Goal: Task Accomplishment & Management: Use online tool/utility

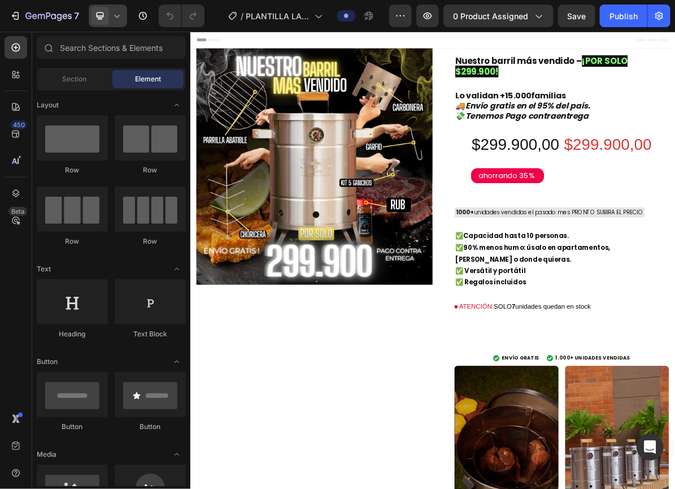
click at [111, 18] on icon at bounding box center [116, 15] width 11 height 11
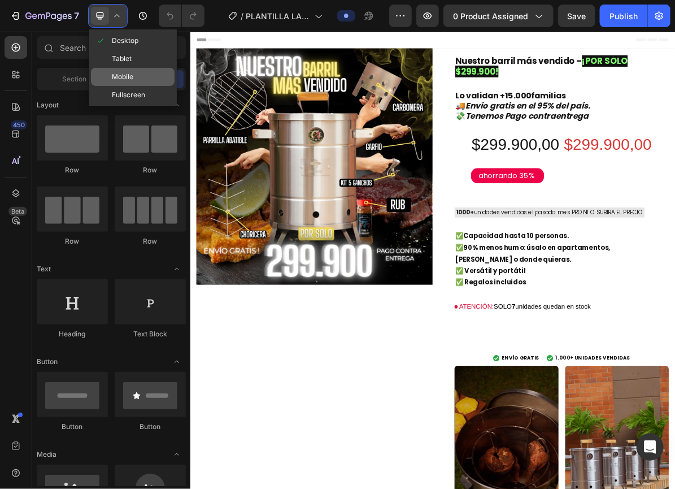
click at [128, 85] on div "Mobile" at bounding box center [133, 77] width 84 height 18
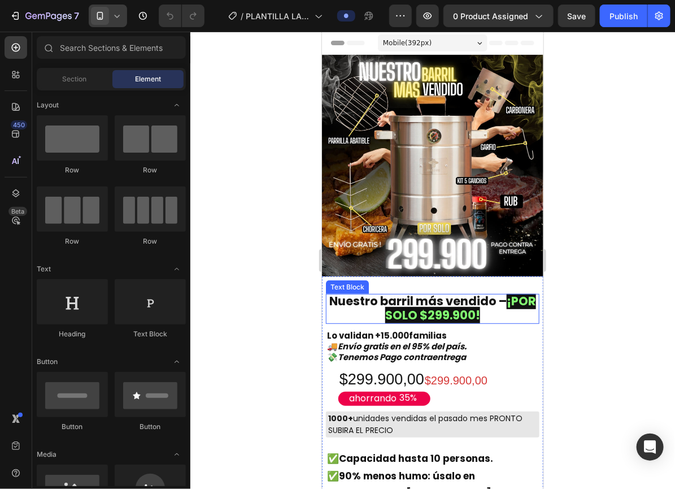
click at [385, 309] on strong "¡POR SOLO $299.900!" at bounding box center [460, 307] width 151 height 31
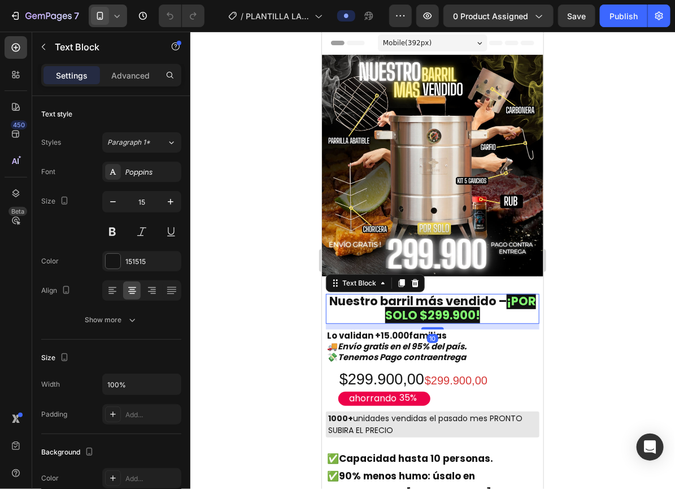
click at [364, 310] on p "Nuestro barril más vendido – ¡POR SOLO $299.900!" at bounding box center [431, 308] width 211 height 28
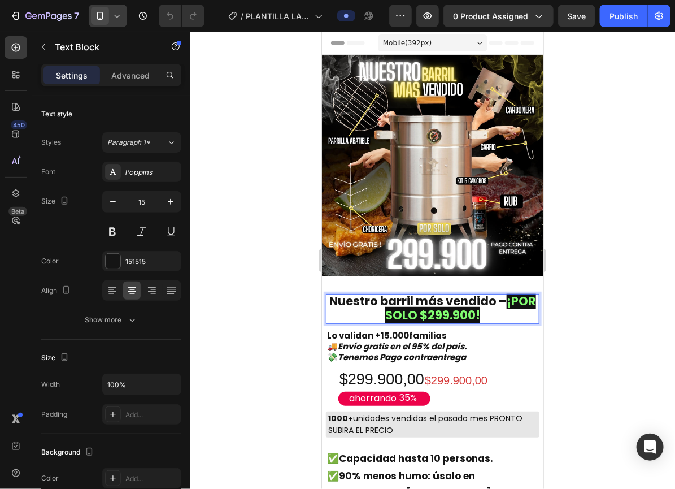
click at [385, 308] on strong "¡POR SOLO $299.900!" at bounding box center [460, 307] width 151 height 31
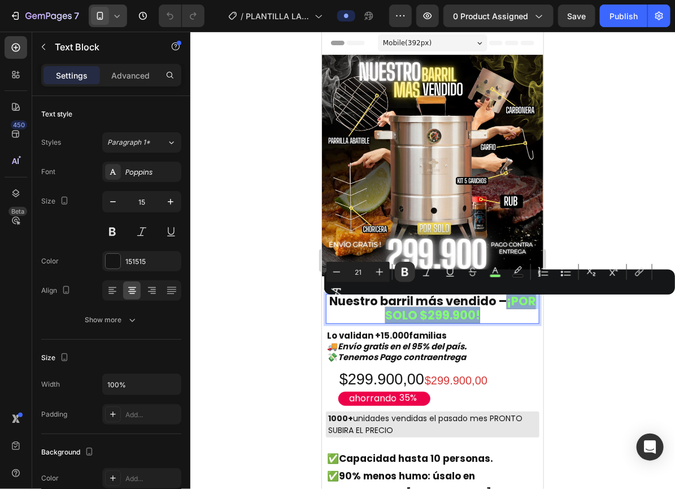
drag, startPoint x: 365, startPoint y: 308, endPoint x: 499, endPoint y: 311, distance: 133.9
click at [499, 311] on p "Nuestro barril más vendido – ¡POR SOLO $299.900!" at bounding box center [431, 308] width 211 height 28
click at [379, 275] on icon "Editor contextual toolbar" at bounding box center [379, 271] width 7 height 7
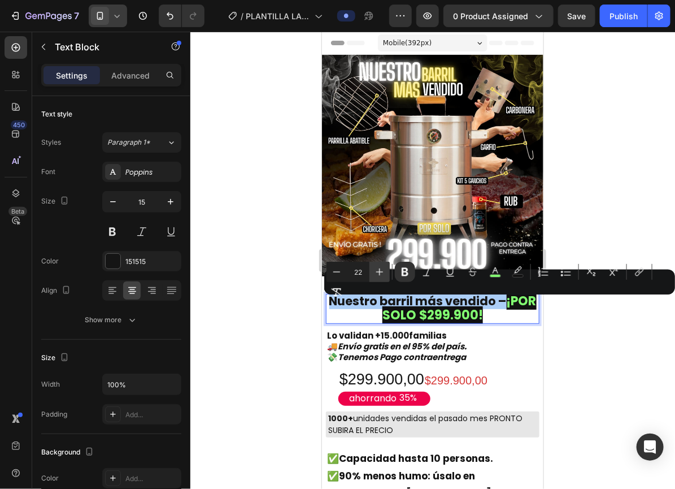
click at [379, 275] on icon "Editor contextual toolbar" at bounding box center [379, 271] width 7 height 7
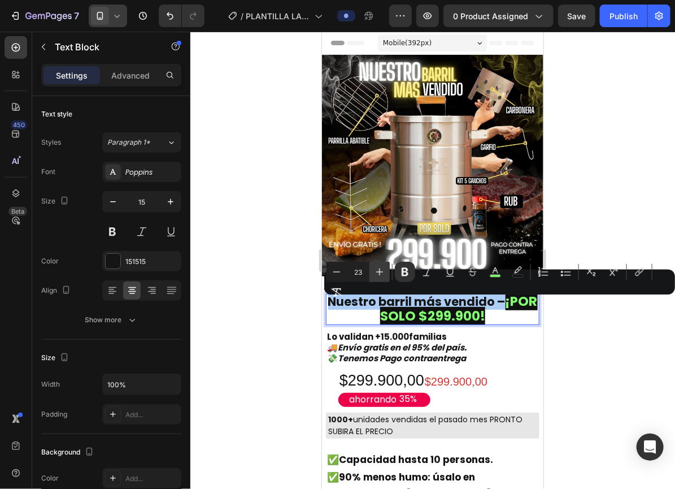
click at [379, 275] on icon "Editor contextual toolbar" at bounding box center [379, 271] width 7 height 7
type input "25"
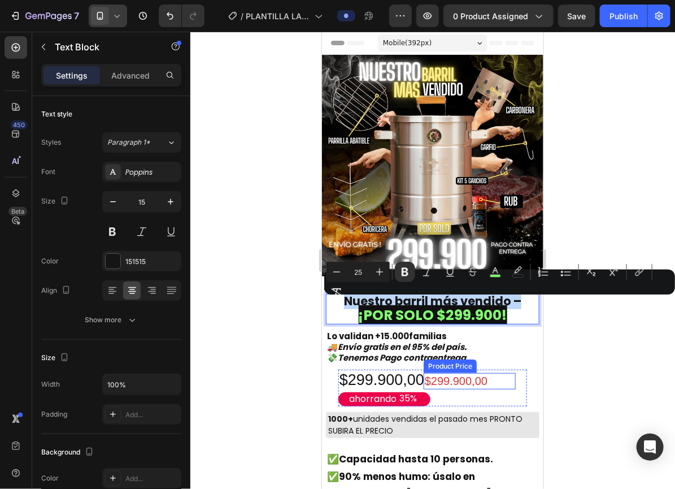
click at [482, 372] on div "$299.900,00" at bounding box center [469, 380] width 92 height 16
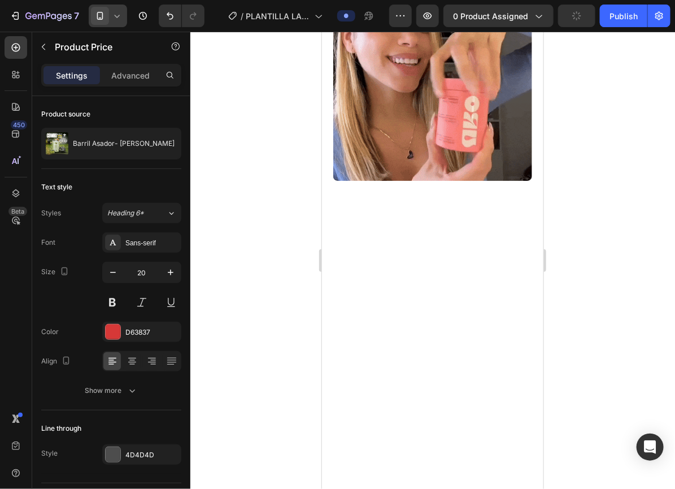
scroll to position [1737, 0]
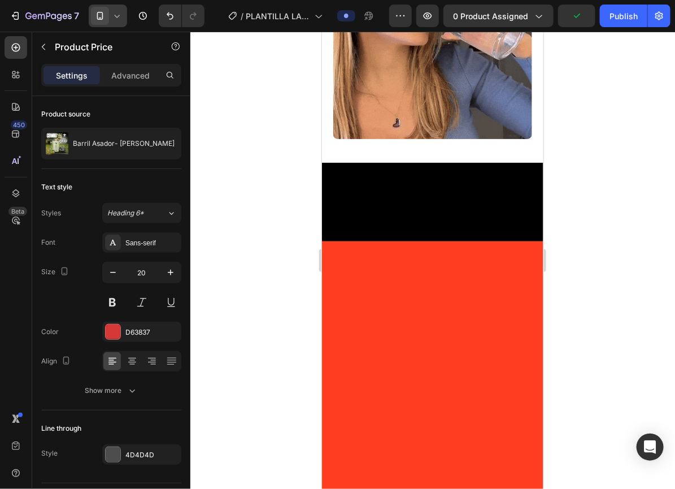
click at [113, 12] on icon at bounding box center [116, 15] width 11 height 11
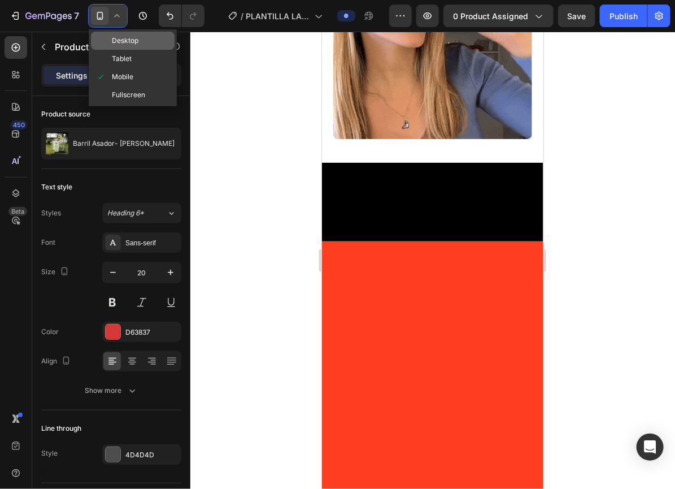
click at [123, 46] on div "Desktop" at bounding box center [133, 41] width 84 height 18
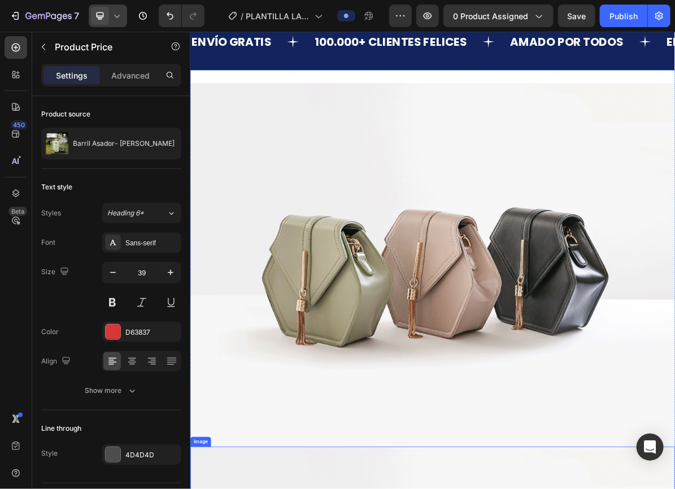
scroll to position [1582, 0]
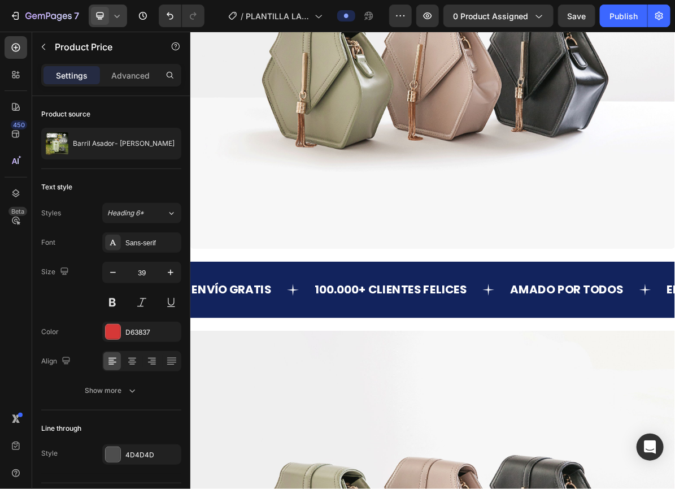
click at [113, 16] on icon at bounding box center [116, 15] width 11 height 11
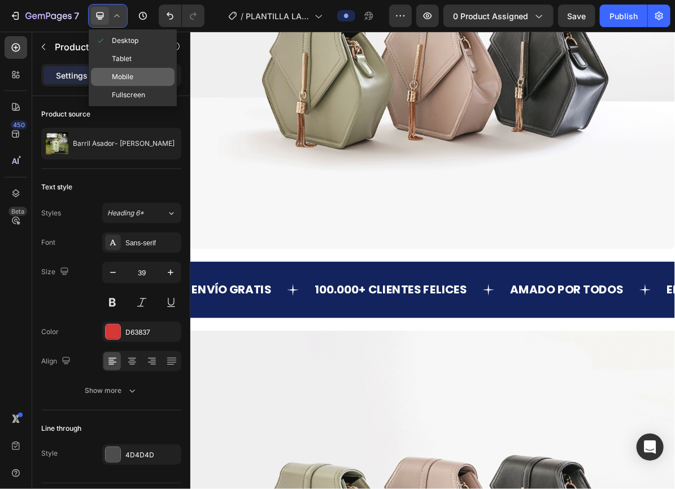
click at [141, 82] on div "Mobile" at bounding box center [133, 77] width 84 height 18
type input "20"
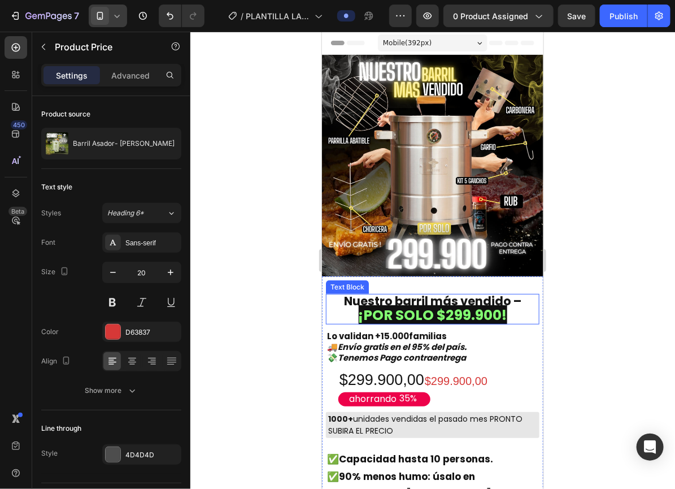
click at [346, 292] on strong "Nuestro barril más vendido –" at bounding box center [431, 300] width 177 height 16
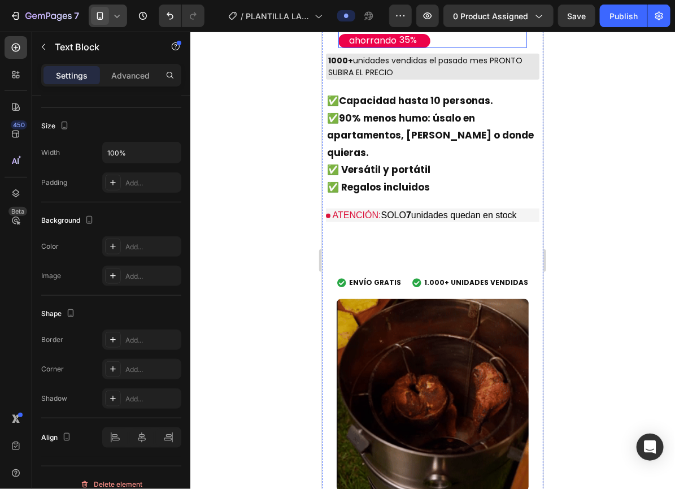
scroll to position [277, 0]
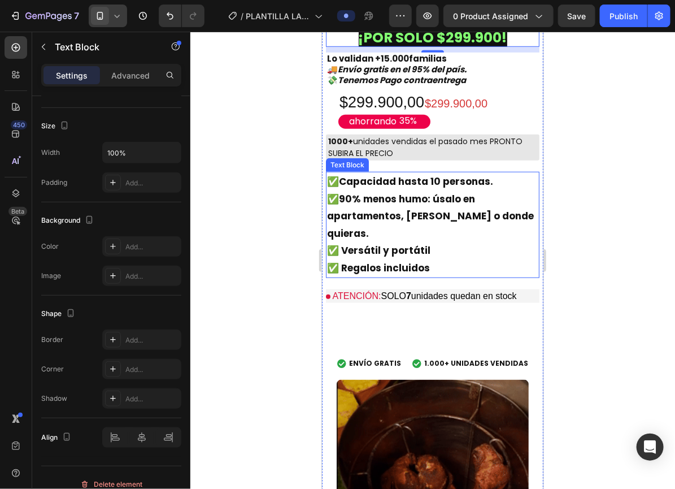
click at [335, 259] on p "✅ Regalos incluidos" at bounding box center [431, 268] width 211 height 18
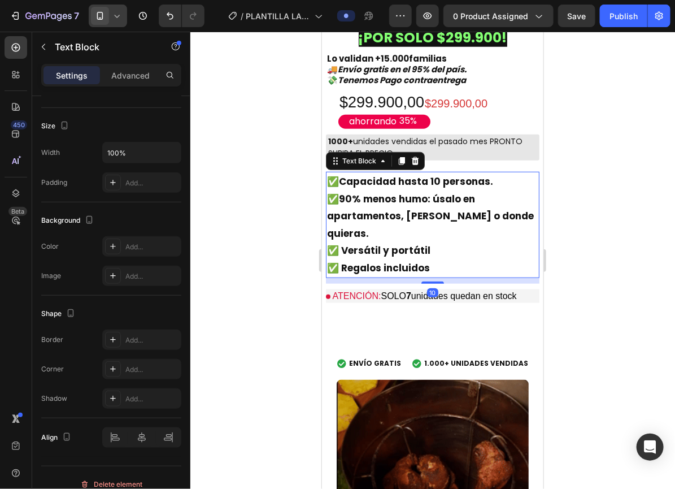
click at [336, 259] on p "✅ Regalos incluidos" at bounding box center [431, 268] width 211 height 18
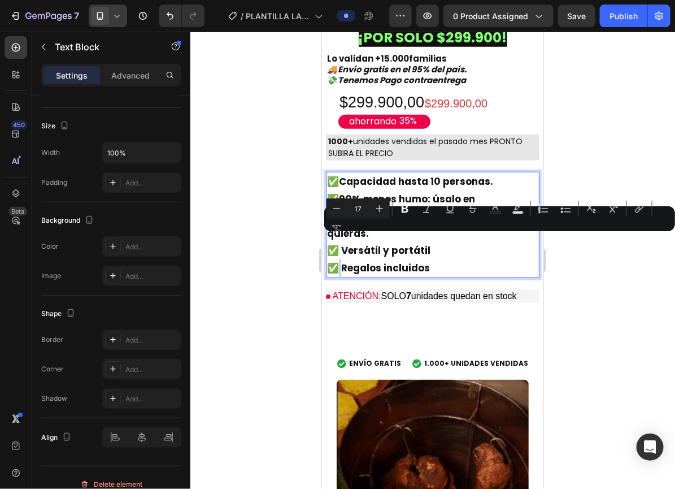
click at [336, 259] on p "✅ Regalos incluidos" at bounding box center [431, 268] width 211 height 18
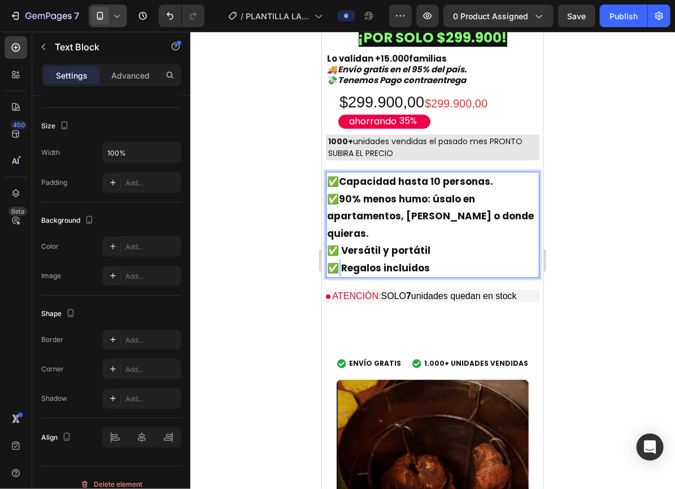
click at [336, 259] on p "✅ Regalos incluidos" at bounding box center [431, 268] width 211 height 18
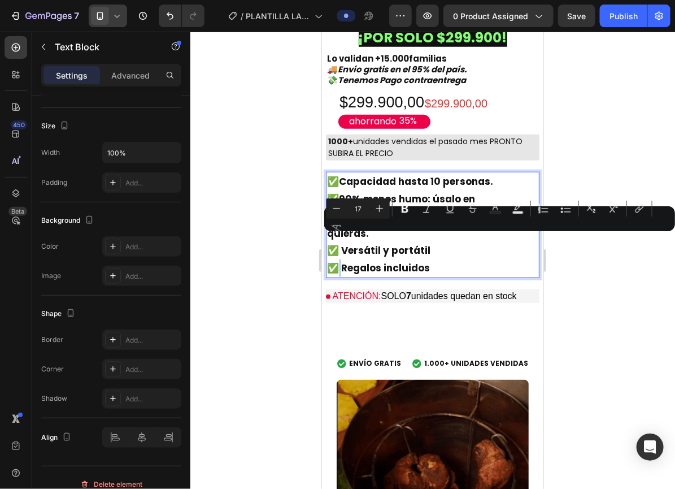
click at [336, 259] on p "✅ Regalos incluidos" at bounding box center [431, 268] width 211 height 18
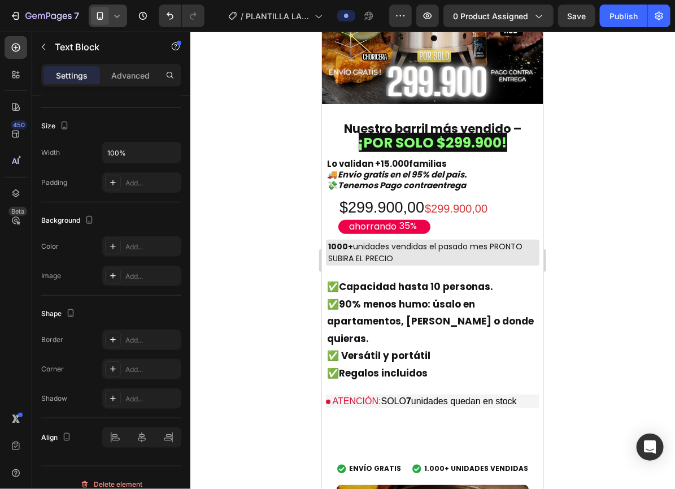
scroll to position [0, 0]
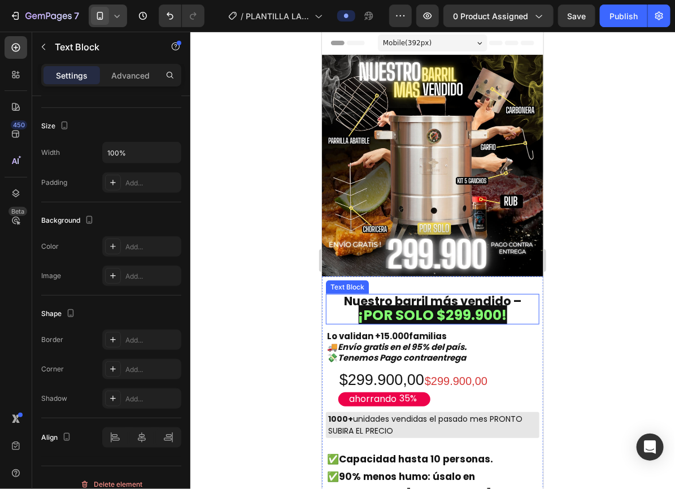
click at [337, 294] on p "Nuestro barril más vendido – ¡POR SOLO $299.900!" at bounding box center [431, 308] width 211 height 28
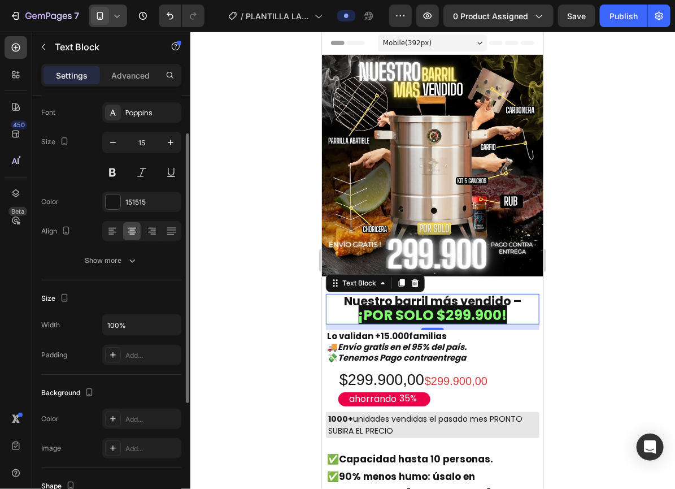
scroll to position [78, 0]
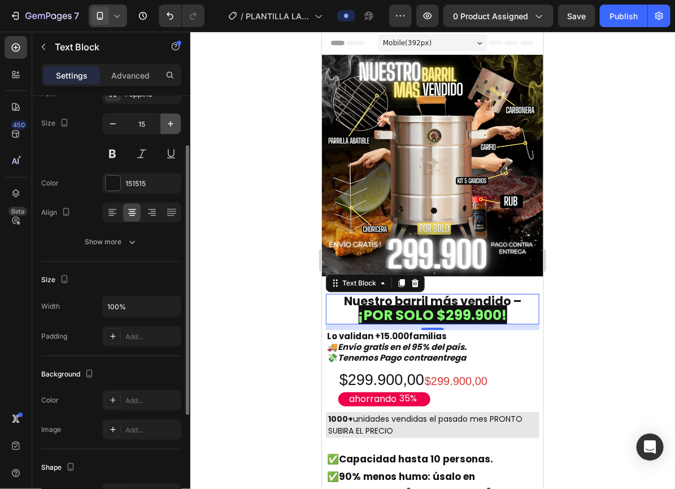
click at [169, 119] on icon "button" at bounding box center [170, 123] width 11 height 11
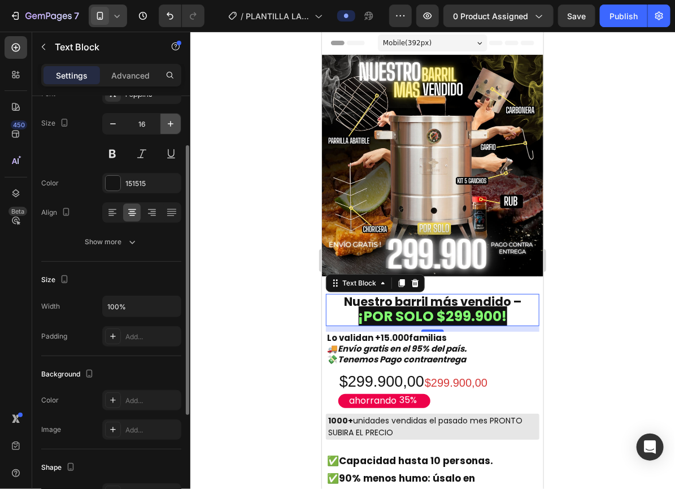
click at [169, 119] on icon "button" at bounding box center [170, 123] width 11 height 11
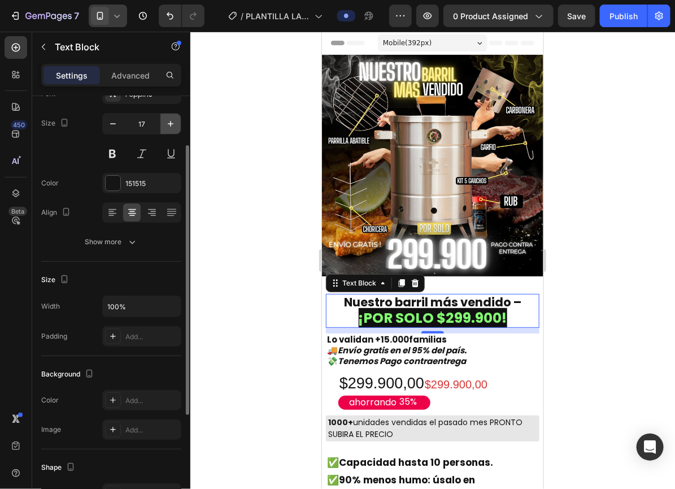
click at [169, 119] on icon "button" at bounding box center [170, 123] width 11 height 11
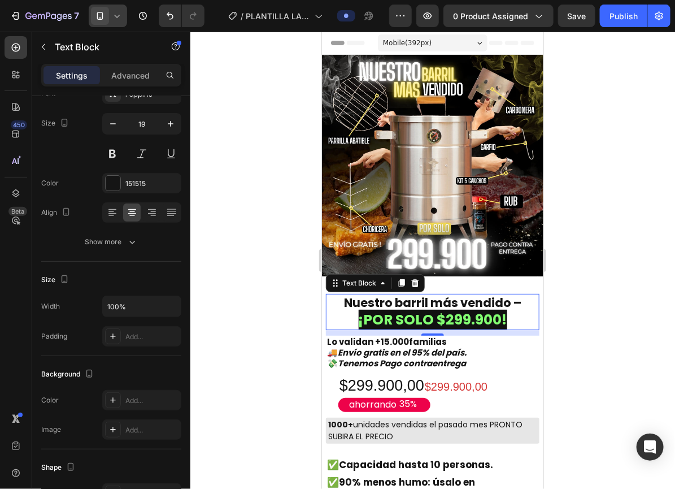
click at [114, 16] on icon at bounding box center [116, 15] width 11 height 11
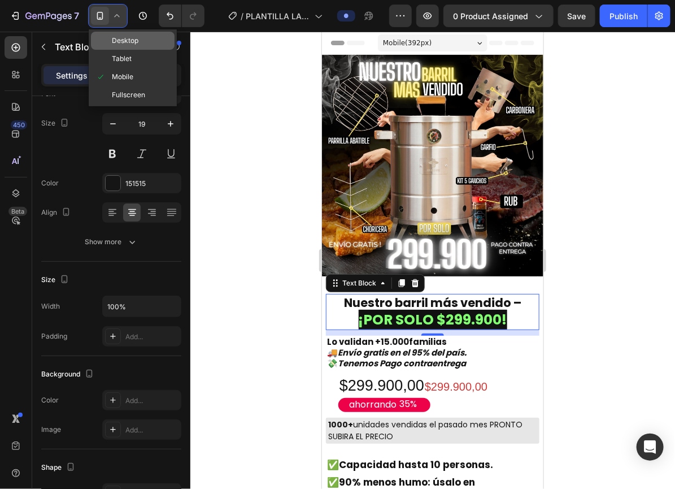
click at [115, 42] on span "Desktop" at bounding box center [125, 40] width 27 height 11
type input "20"
type input "460"
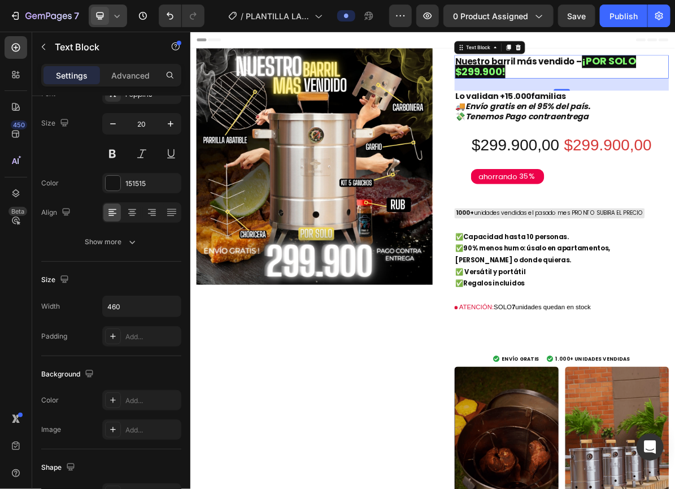
click at [674, 74] on strong "Nuestro barril más vendido –" at bounding box center [648, 73] width 177 height 16
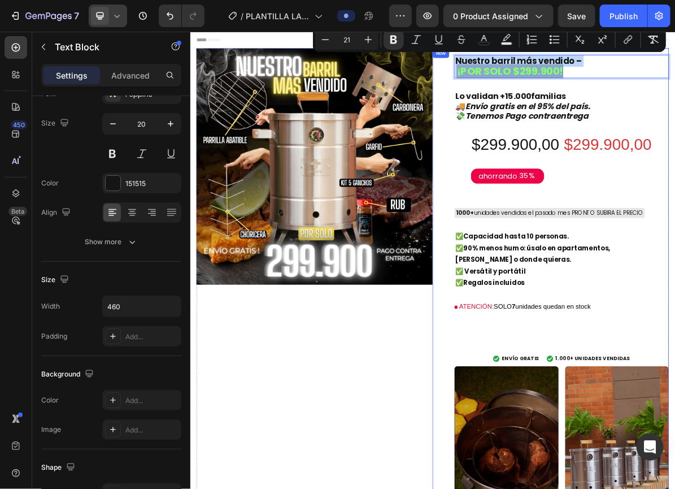
drag, startPoint x: 716, startPoint y: 88, endPoint x: 548, endPoint y: 72, distance: 168.6
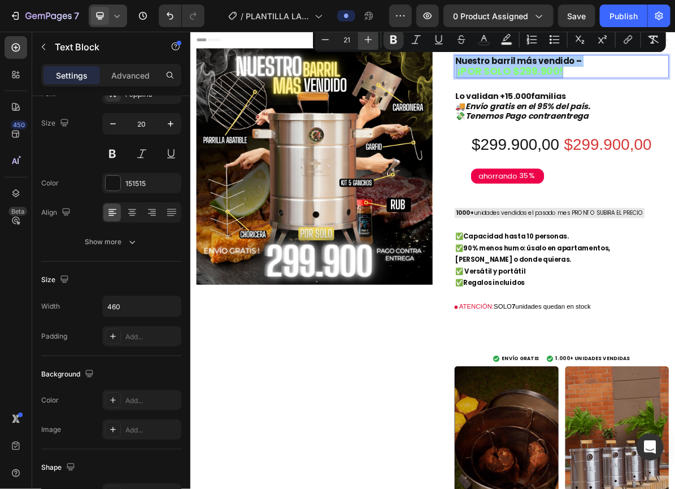
click at [369, 40] on icon "Editor contextual toolbar" at bounding box center [368, 39] width 11 height 11
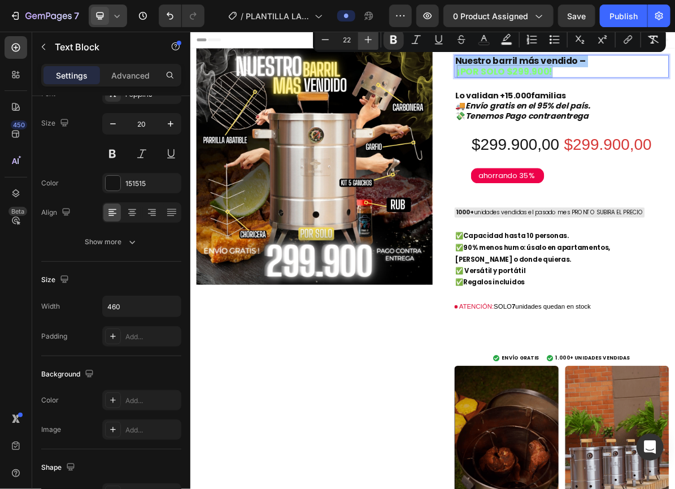
click at [369, 40] on icon "Editor contextual toolbar" at bounding box center [368, 39] width 11 height 11
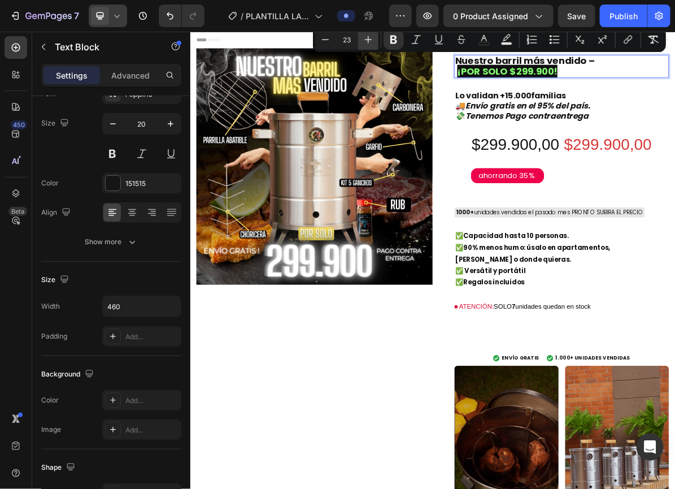
click at [369, 40] on icon "Editor contextual toolbar" at bounding box center [368, 39] width 11 height 11
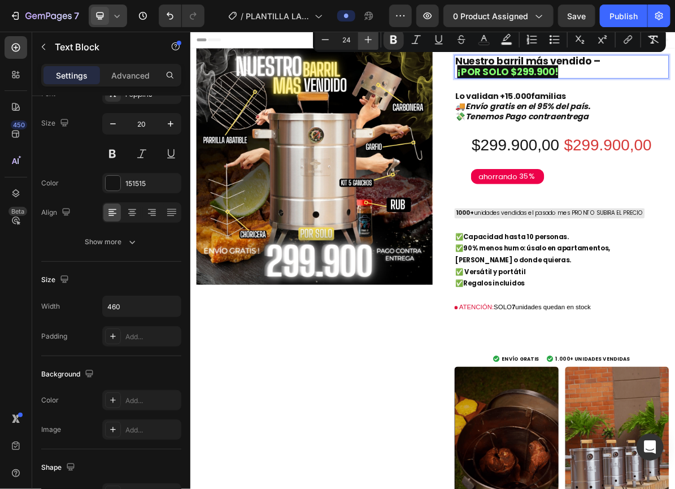
click at [369, 40] on icon "Editor contextual toolbar" at bounding box center [368, 39] width 11 height 11
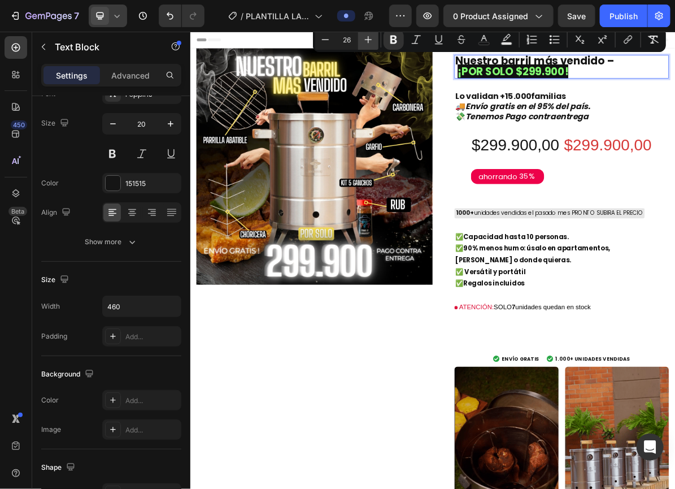
click at [369, 40] on icon "Editor contextual toolbar" at bounding box center [368, 39] width 11 height 11
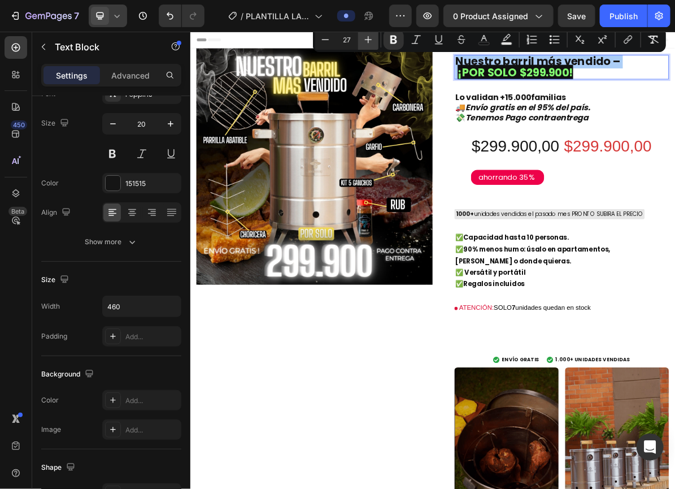
click at [369, 40] on icon "Editor contextual toolbar" at bounding box center [368, 39] width 11 height 11
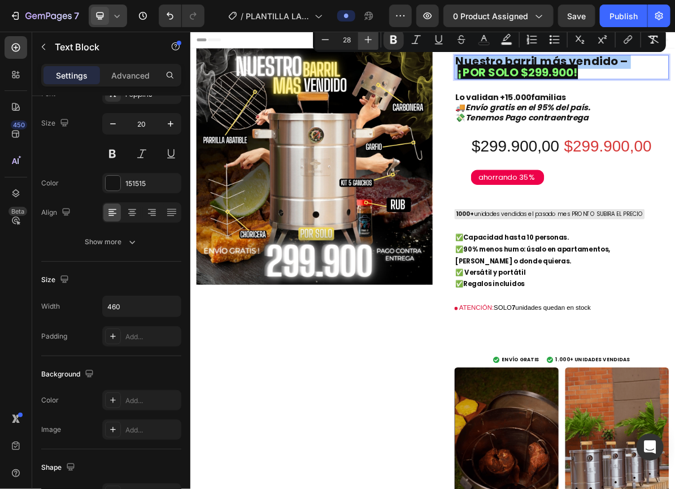
click at [369, 40] on icon "Editor contextual toolbar" at bounding box center [368, 39] width 11 height 11
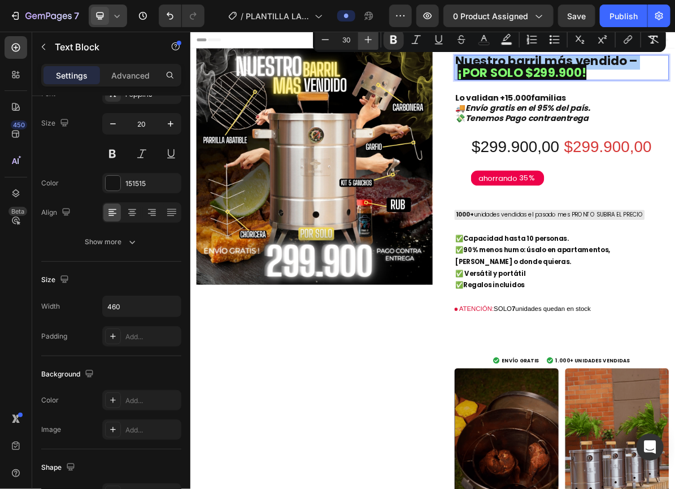
click at [369, 40] on icon "Editor contextual toolbar" at bounding box center [368, 39] width 11 height 11
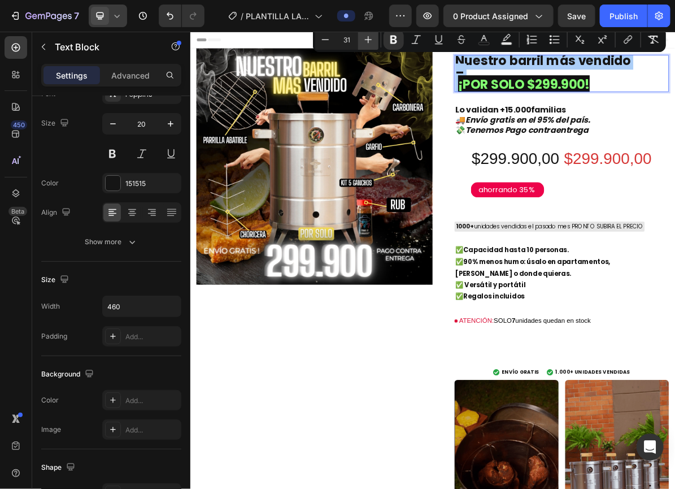
click at [369, 40] on icon "Editor contextual toolbar" at bounding box center [368, 39] width 11 height 11
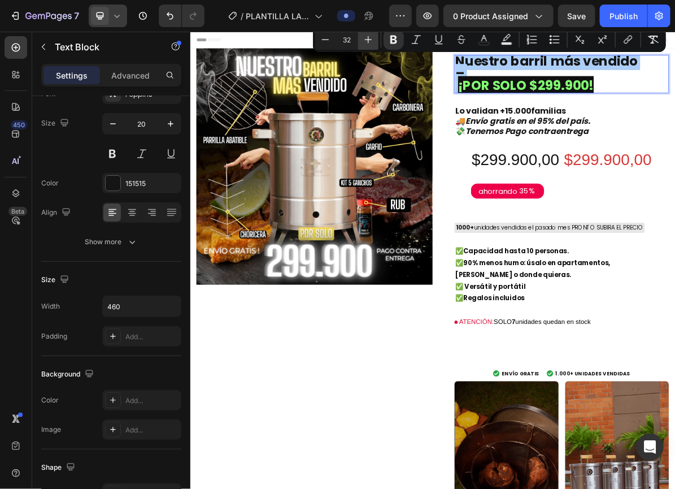
click at [369, 40] on icon "Editor contextual toolbar" at bounding box center [368, 39] width 11 height 11
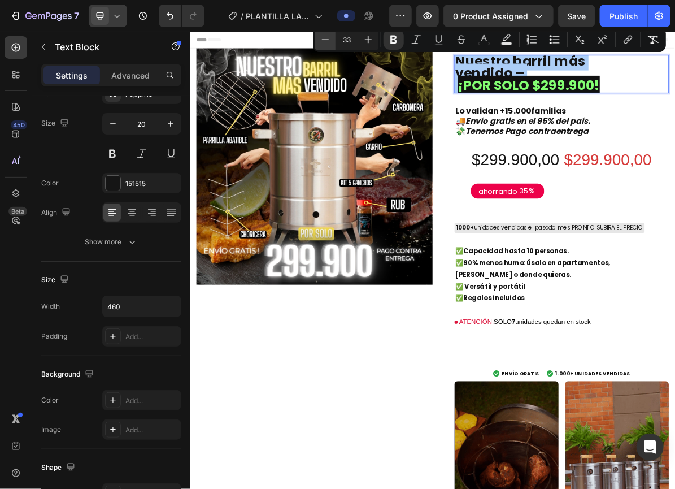
click at [333, 42] on button "Minus" at bounding box center [325, 39] width 20 height 20
type input "32"
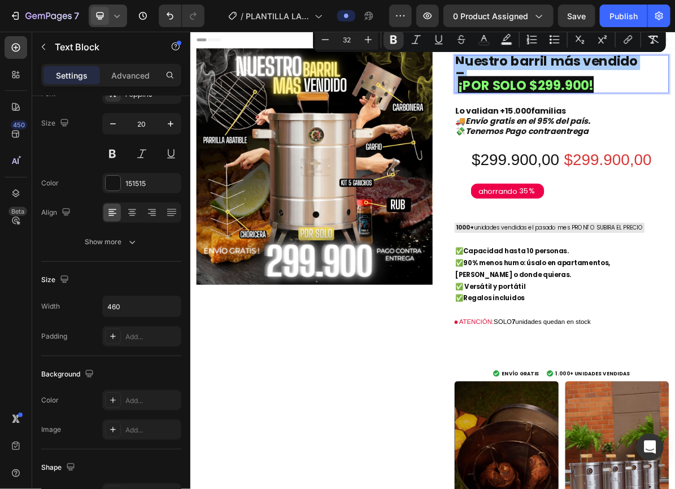
click at [113, 24] on div at bounding box center [108, 16] width 38 height 23
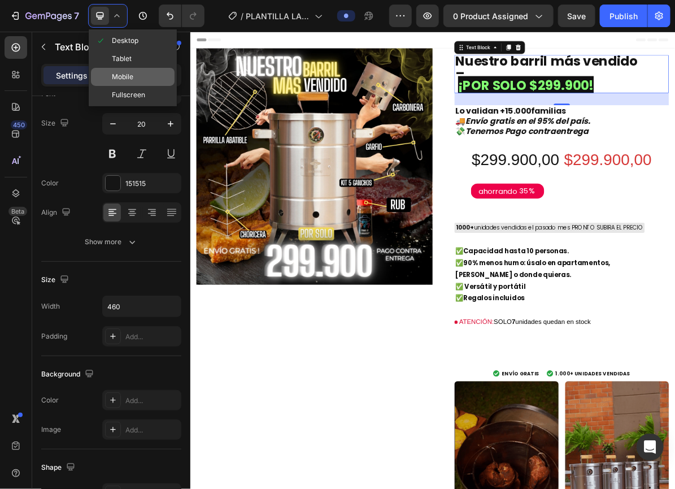
click at [122, 83] on div "Mobile" at bounding box center [133, 77] width 84 height 18
type input "19"
type input "100%"
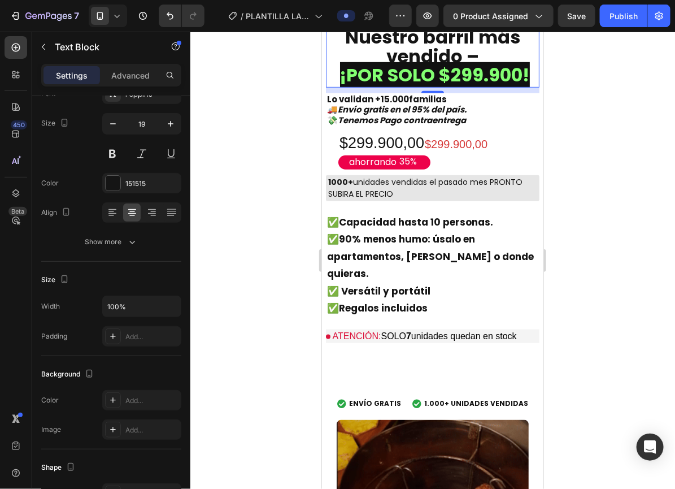
scroll to position [260, 0]
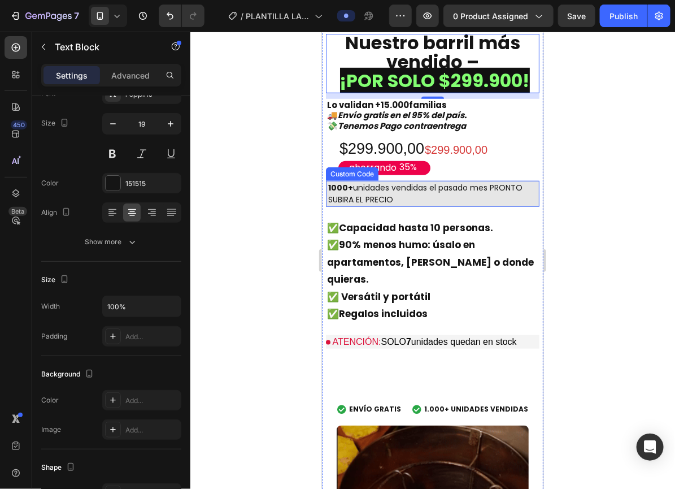
click at [491, 180] on div "1000+ unidades vendidas el pasado mes PRONTO SUBIRA EL PRECIO" at bounding box center [432, 193] width 214 height 26
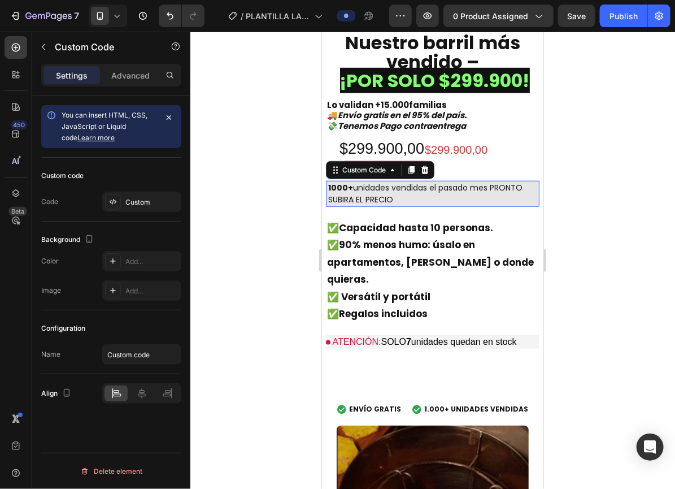
scroll to position [0, 0]
click at [155, 193] on div "Custom" at bounding box center [141, 201] width 79 height 20
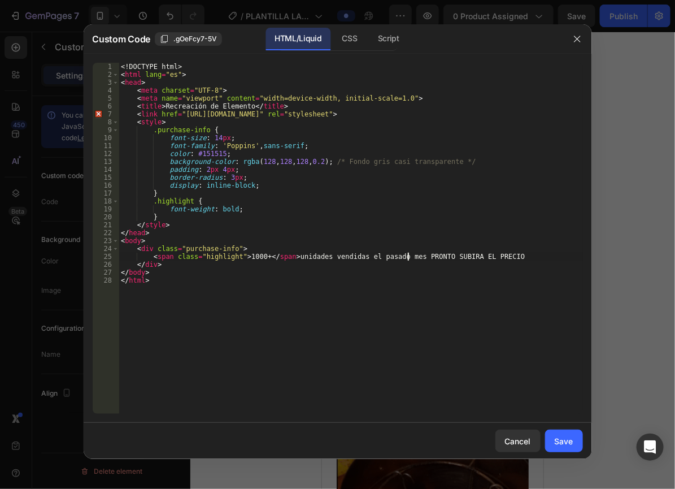
click at [407, 255] on div "<! DOCTYPE html > < html lang = "es" > < head > < meta charset = "UTF-8" > < me…" at bounding box center [351, 246] width 464 height 367
click at [422, 259] on div "<! DOCTYPE html > < html lang = "es" > < head > < meta charset = "UTF-8" > < me…" at bounding box center [351, 246] width 464 height 367
type textarea "<span class="highlight">1000+</span> unidades vendidas el pasado mes"
click at [576, 445] on button "Save" at bounding box center [564, 440] width 38 height 23
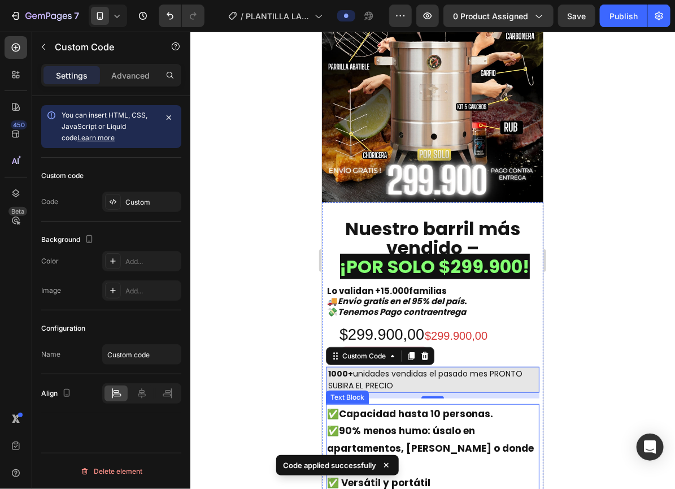
scroll to position [0, 0]
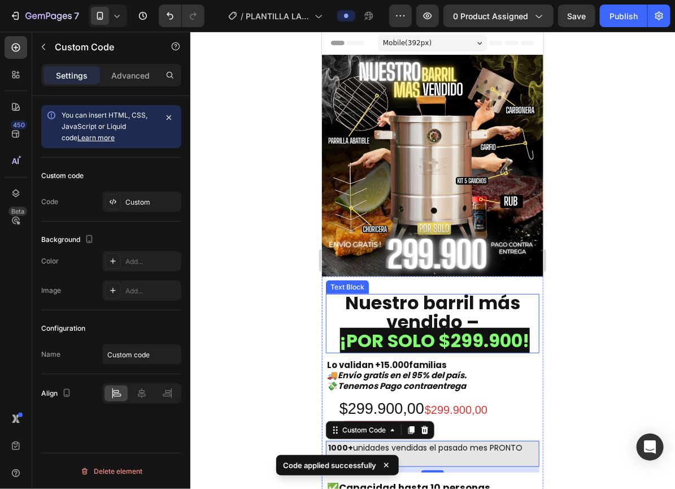
click at [413, 317] on strong "Nuestro barril más vendido –" at bounding box center [432, 311] width 175 height 45
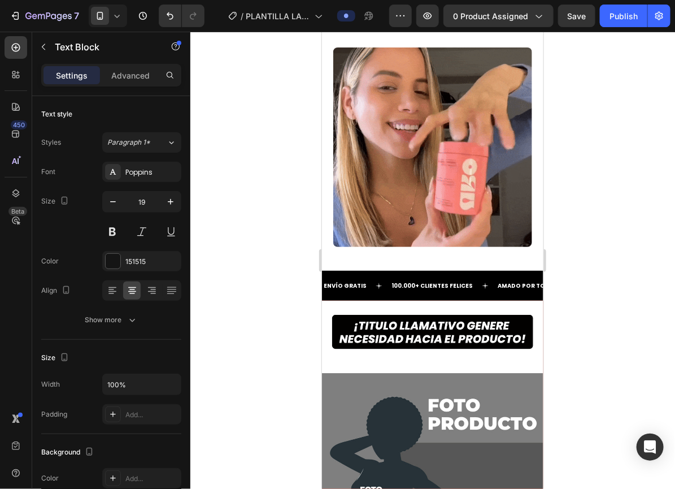
scroll to position [1875, 0]
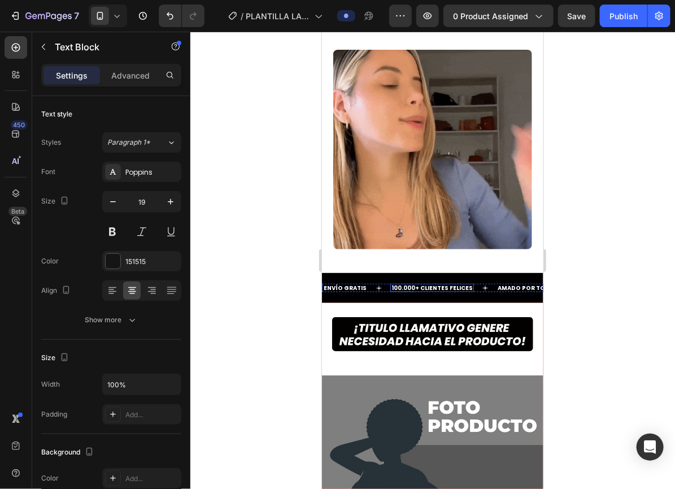
click at [447, 283] on strong "100.000+ CLIENTES FELICES" at bounding box center [431, 287] width 81 height 8
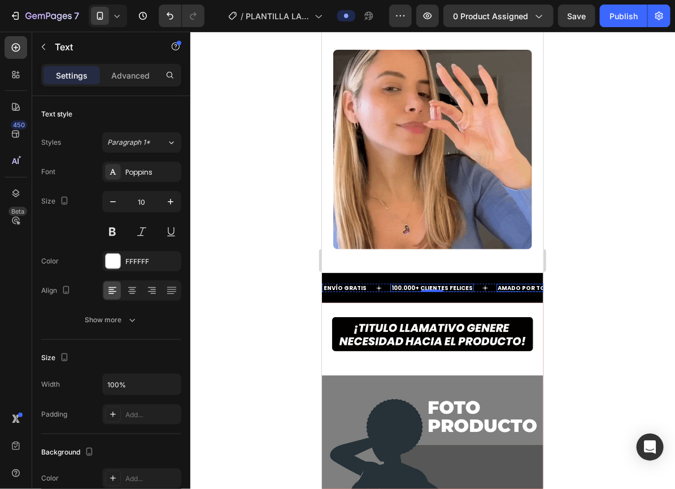
click at [497, 284] on p "AMADO POR TODOS" at bounding box center [527, 287] width 61 height 6
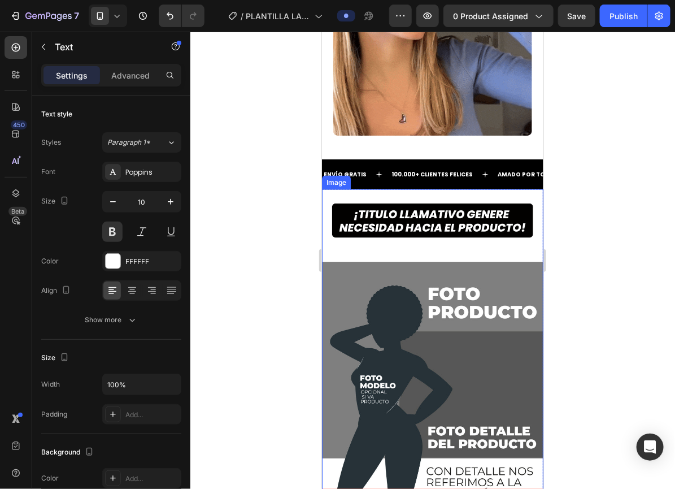
scroll to position [1963, 0]
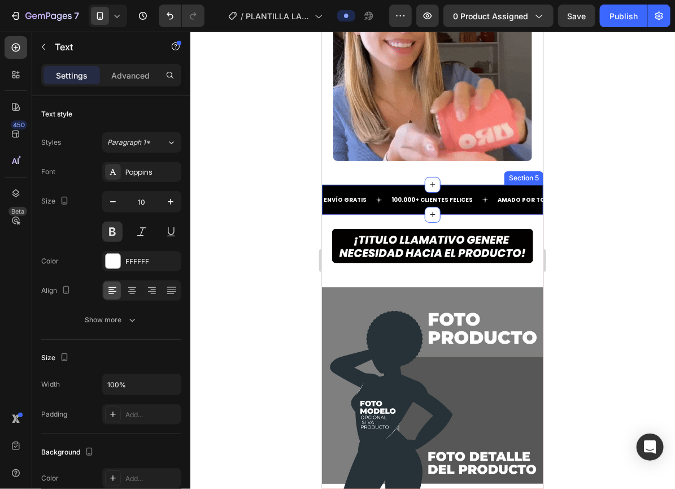
click at [393, 184] on div "ENVÍO GRATIS Text 100.000+ CLIENTES FELICES Text [PERSON_NAME] POR TODOS Text E…" at bounding box center [431, 199] width 221 height 30
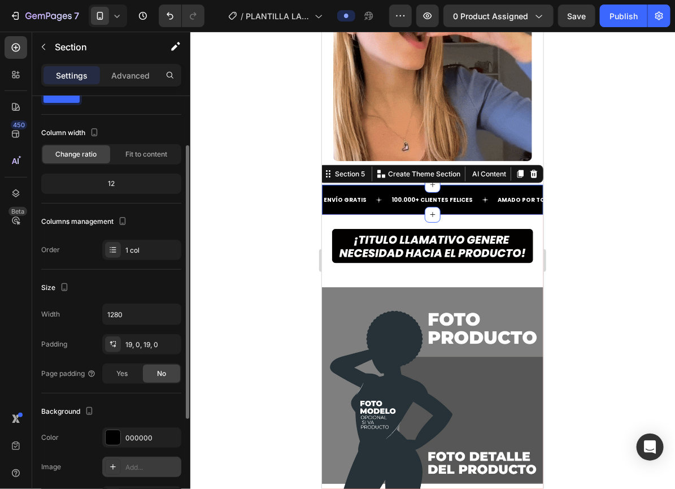
scroll to position [36, 0]
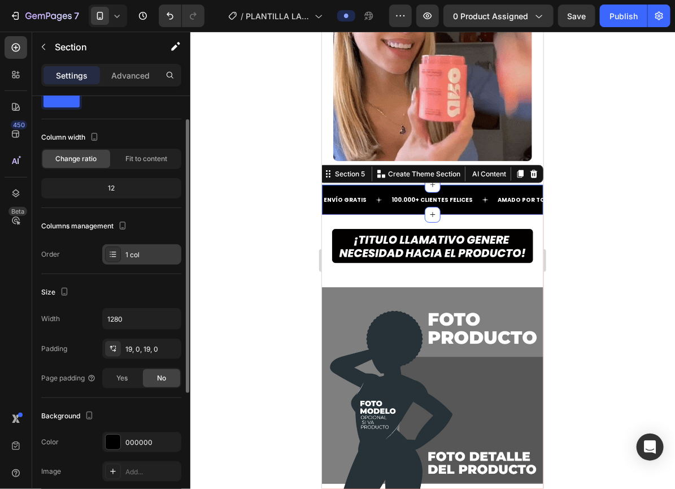
click at [131, 258] on div "1 col" at bounding box center [151, 255] width 53 height 10
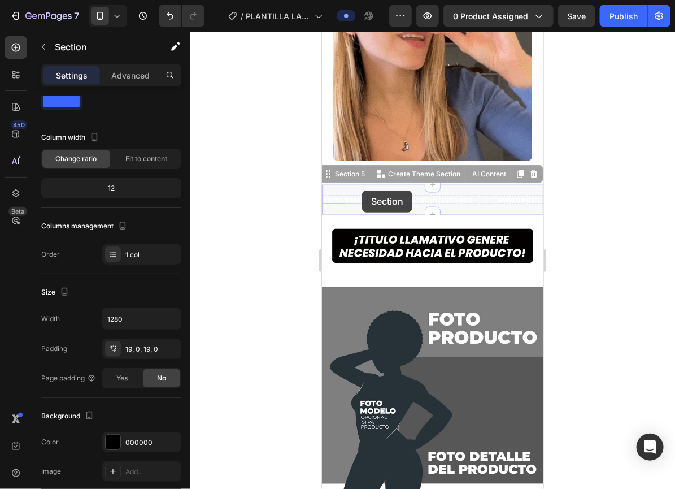
click at [321, 31] on p "ENVÍO GRATIS" at bounding box center [321, 31] width 0 height 0
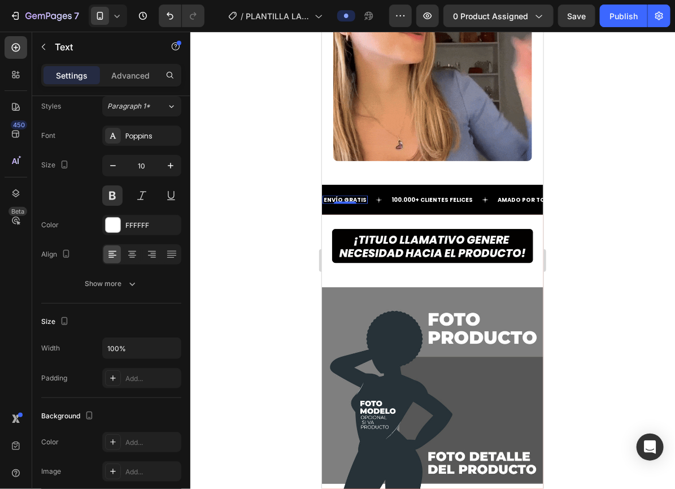
scroll to position [0, 0]
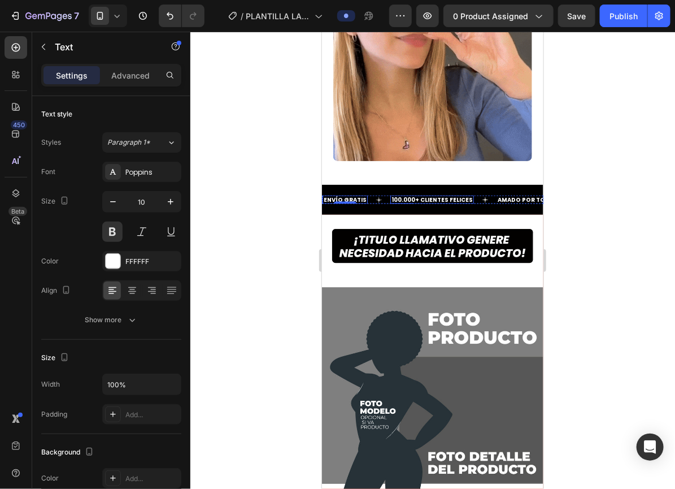
click at [404, 195] on strong "100.000+ CLIENTES FELICES" at bounding box center [431, 199] width 81 height 8
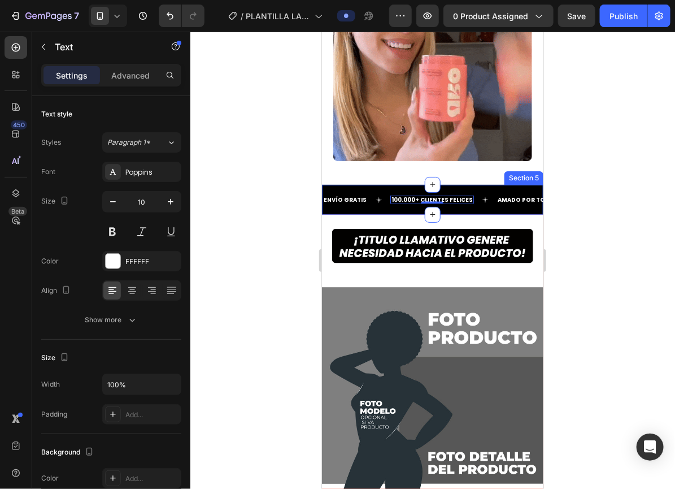
click at [372, 198] on div "ENVÍO GRATIS Text 100.000+ CLIENTES FELICES Text 0 [PERSON_NAME] POR TODOS Text…" at bounding box center [431, 199] width 221 height 30
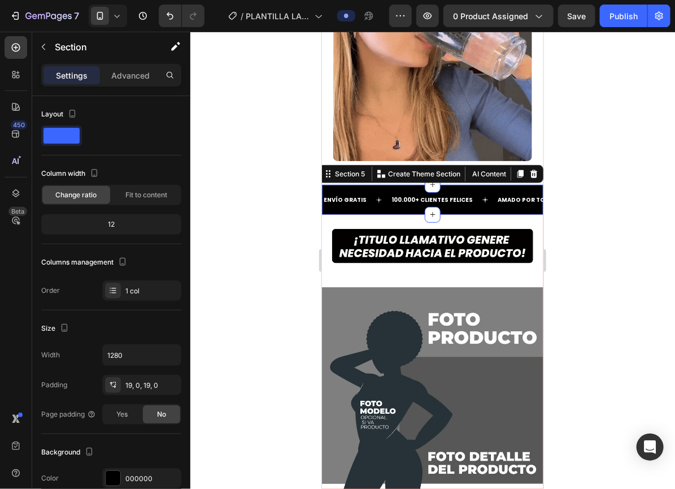
click at [371, 197] on div "ENVÍO GRATIS Text 100.000+ CLIENTES FELICES Text [PERSON_NAME] POR TODOS Text E…" at bounding box center [431, 199] width 221 height 30
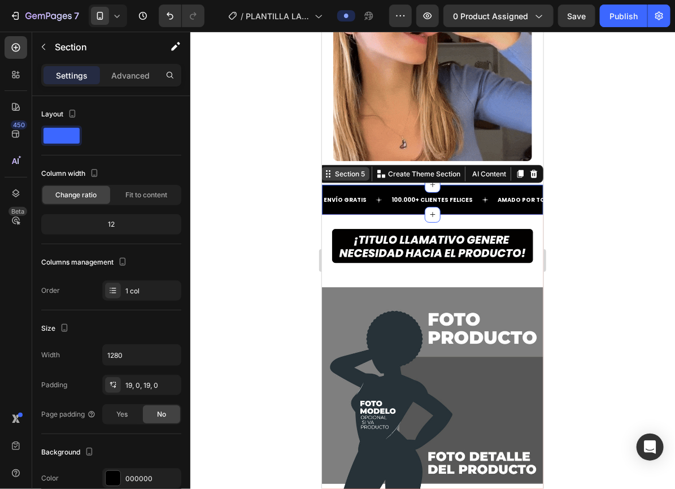
click at [348, 171] on div "Section 5" at bounding box center [345, 174] width 48 height 14
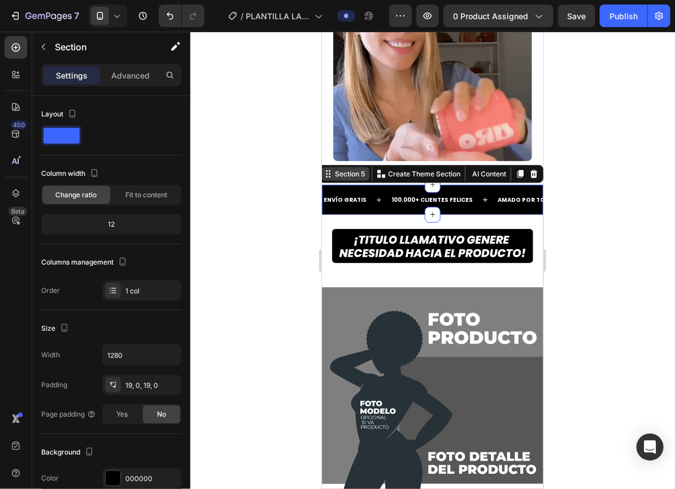
click at [342, 168] on div "Section 5" at bounding box center [349, 173] width 34 height 10
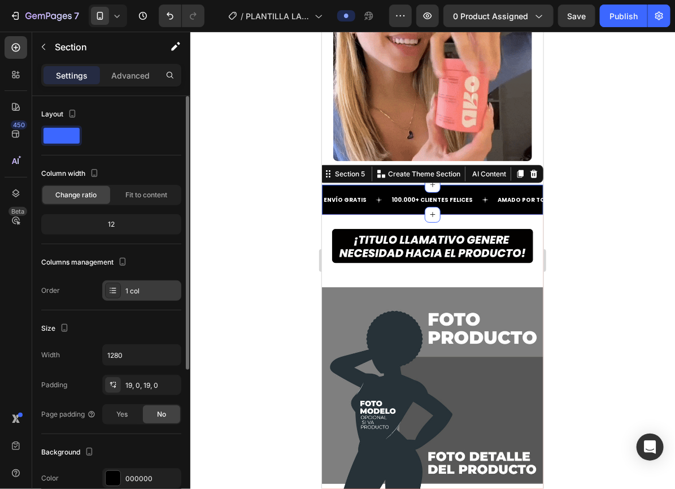
click at [153, 296] on div "1 col" at bounding box center [141, 290] width 79 height 20
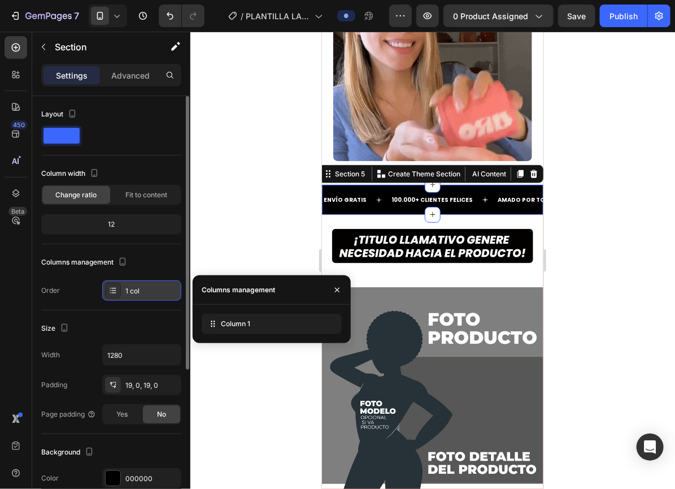
scroll to position [234, 0]
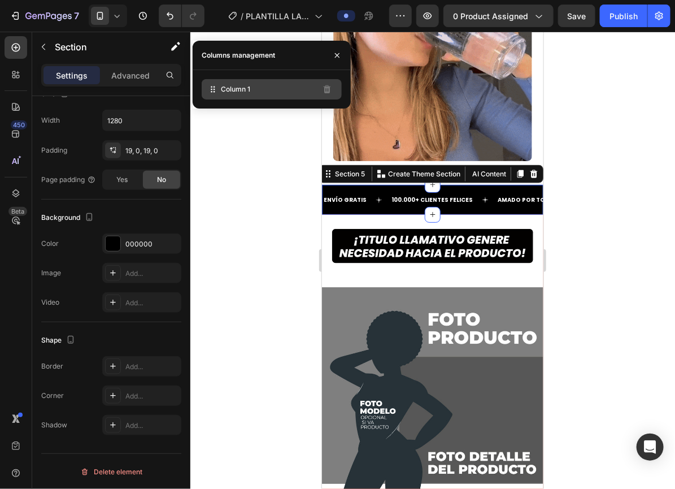
click at [241, 89] on span "Column 1" at bounding box center [235, 89] width 29 height 10
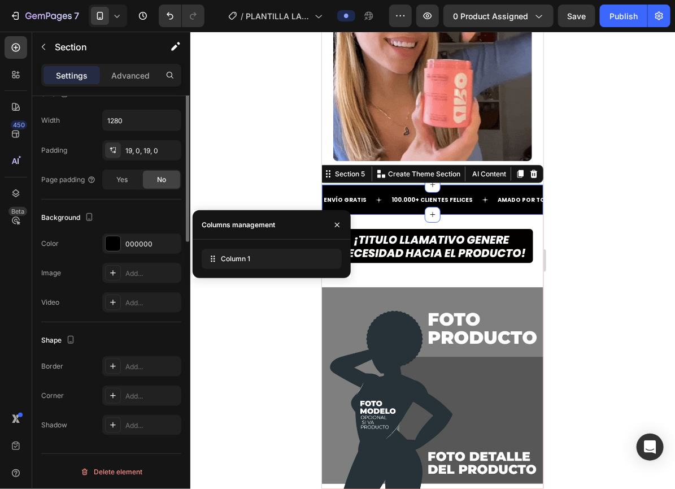
scroll to position [0, 0]
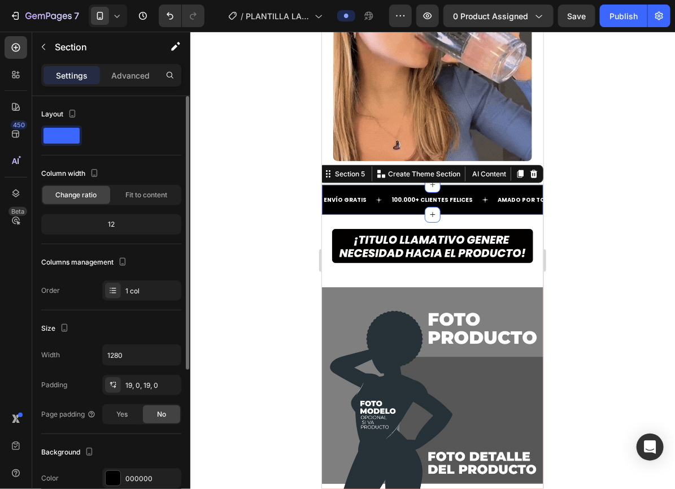
click at [147, 185] on div "Change ratio Fit to content" at bounding box center [111, 195] width 140 height 20
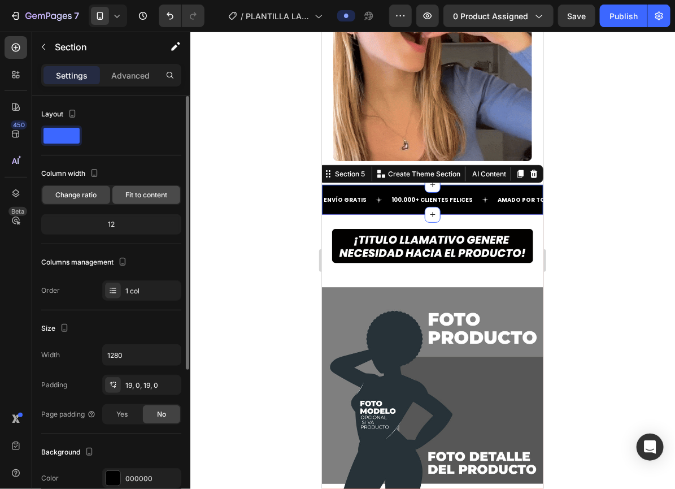
click at [144, 195] on span "Fit to content" at bounding box center [146, 195] width 42 height 10
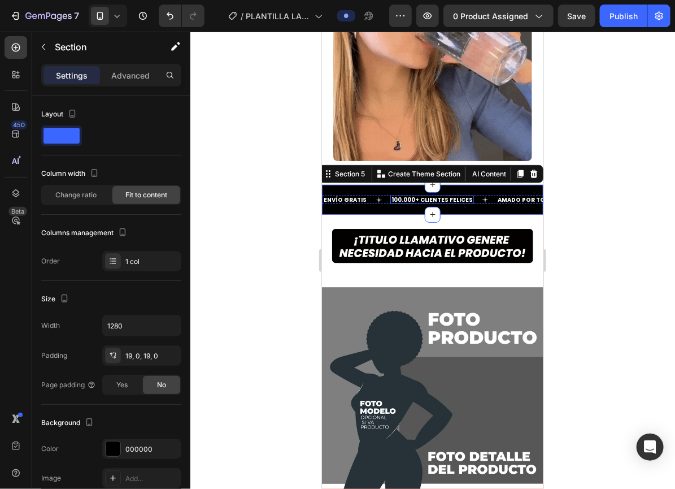
click at [390, 195] on div "100.000+ CLIENTES FELICES" at bounding box center [432, 199] width 84 height 8
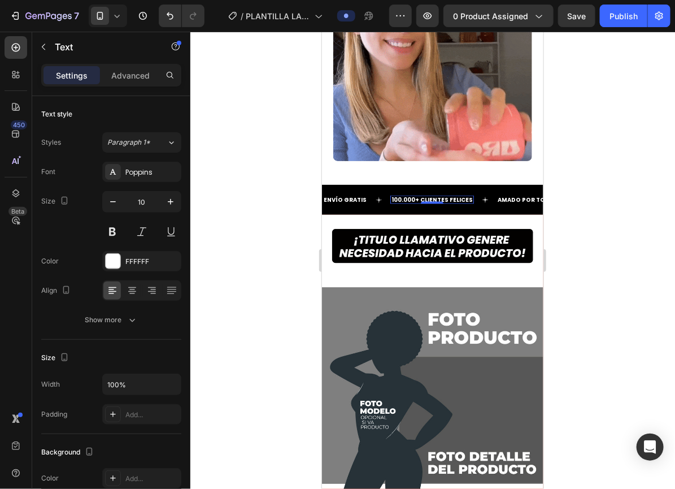
click at [390, 195] on div "100.000+ CLIENTES FELICES" at bounding box center [432, 199] width 84 height 8
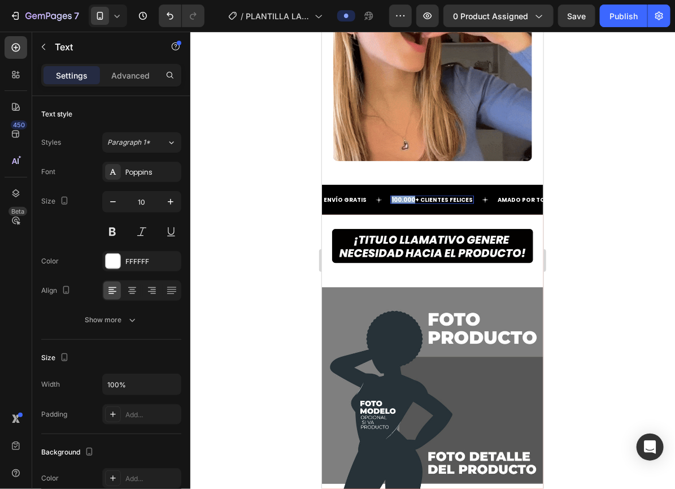
click at [390, 195] on div "100.000+ CLIENTES FELICES" at bounding box center [432, 199] width 84 height 8
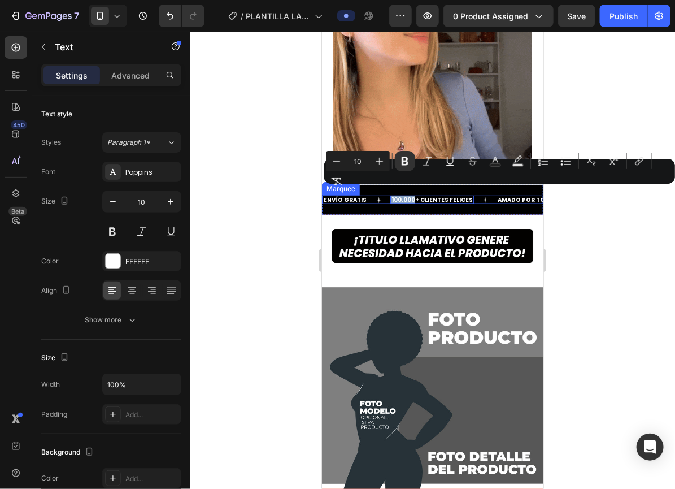
click at [366, 195] on div "ENVÍO GRATIS Text" at bounding box center [356, 199] width 68 height 8
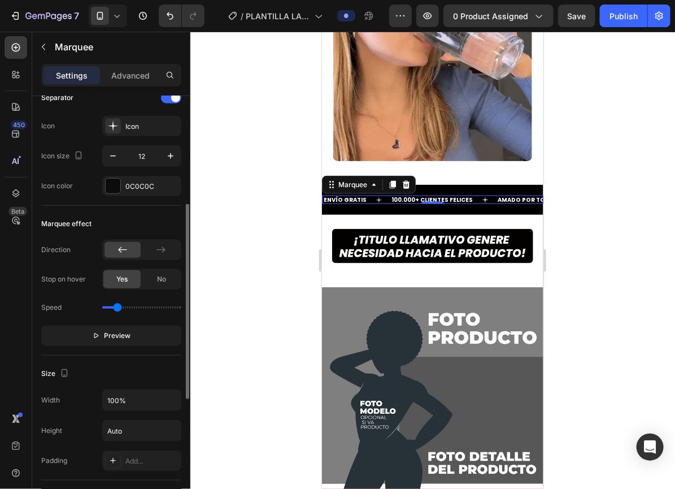
scroll to position [236, 0]
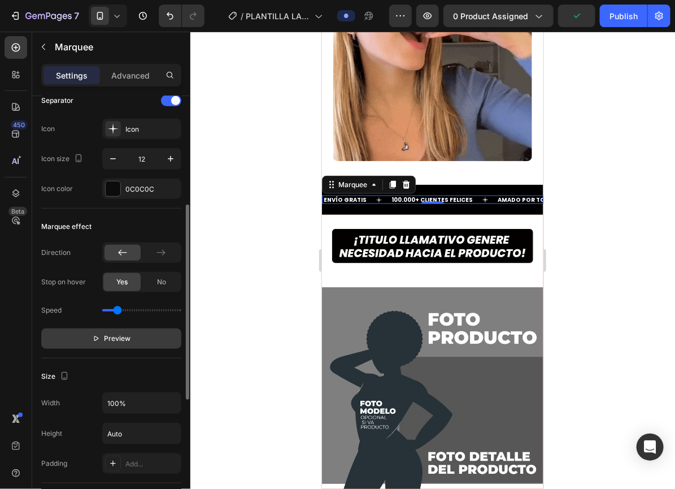
click at [97, 341] on p "Preview" at bounding box center [111, 338] width 39 height 11
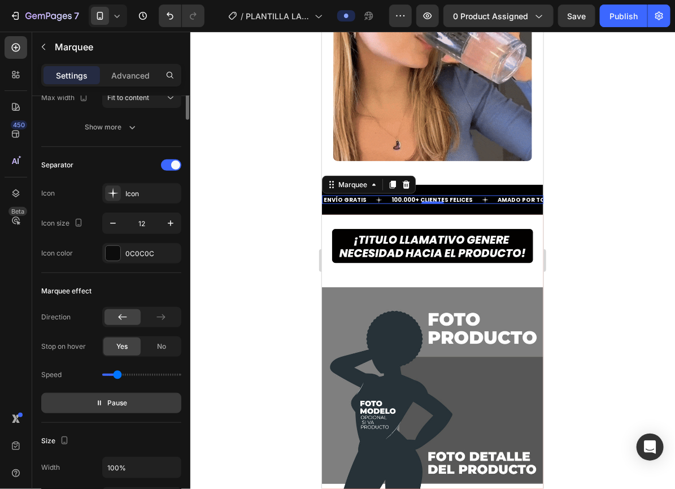
scroll to position [0, 0]
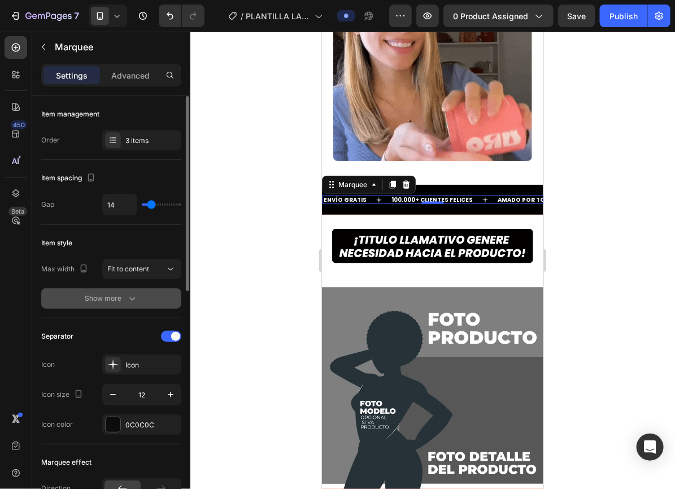
click at [104, 291] on button "Show more" at bounding box center [111, 298] width 140 height 20
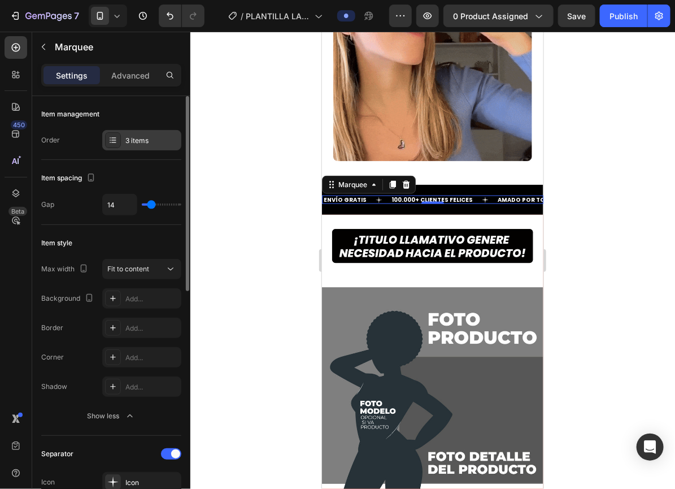
click at [124, 135] on div "3 items" at bounding box center [141, 140] width 79 height 20
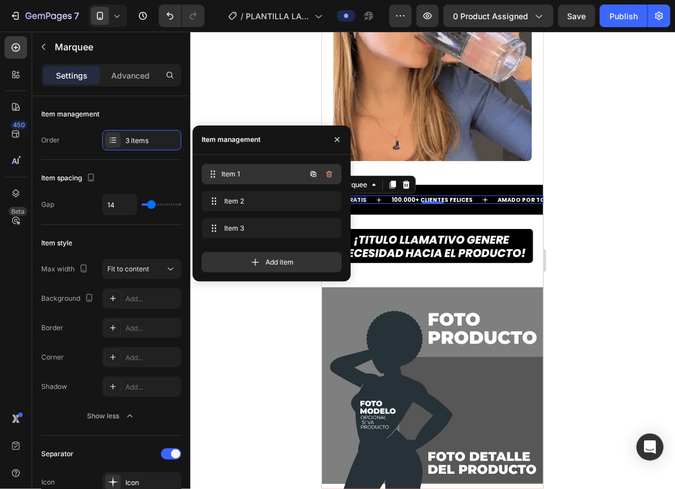
click at [256, 176] on span "Item 1" at bounding box center [264, 174] width 84 height 10
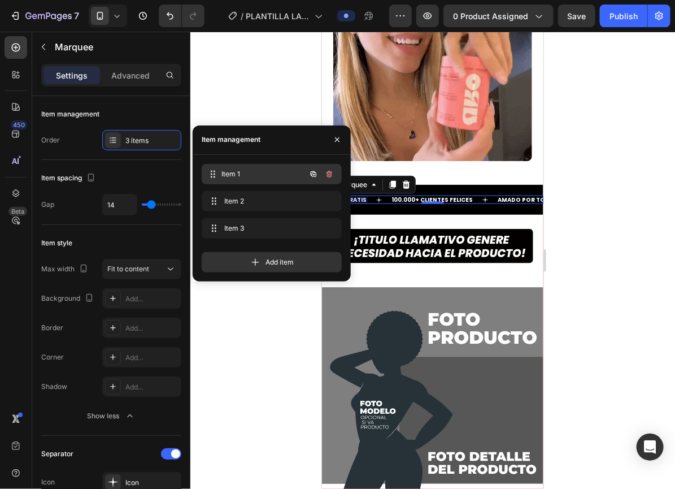
click at [256, 176] on span "Item 1" at bounding box center [264, 174] width 84 height 10
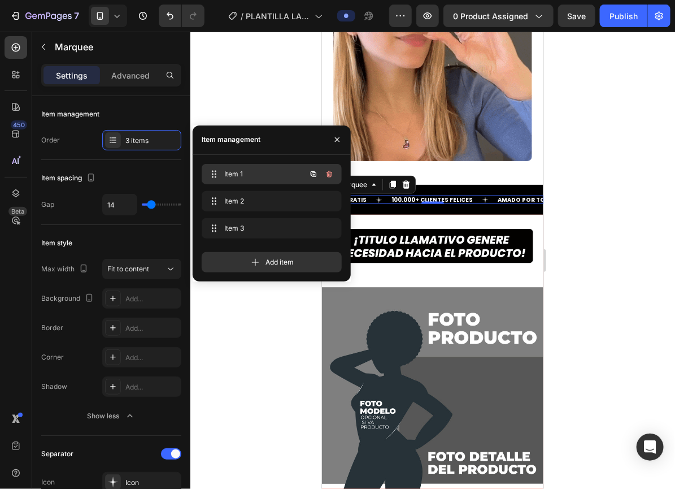
click at [245, 173] on span "Item 1" at bounding box center [256, 174] width 64 height 10
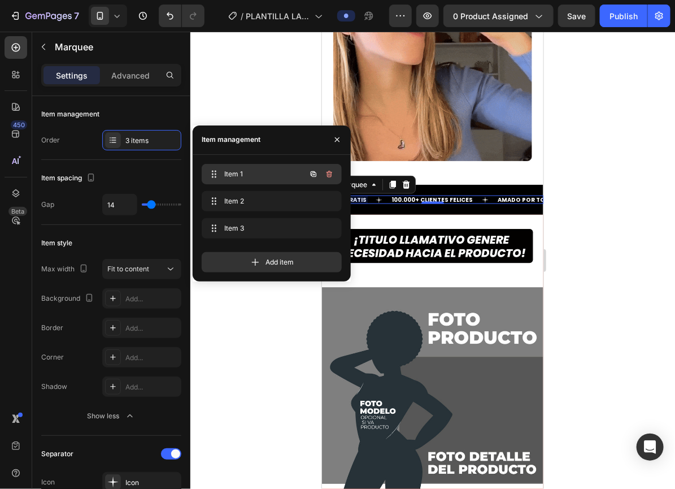
click at [245, 173] on span "Item 1" at bounding box center [256, 174] width 64 height 10
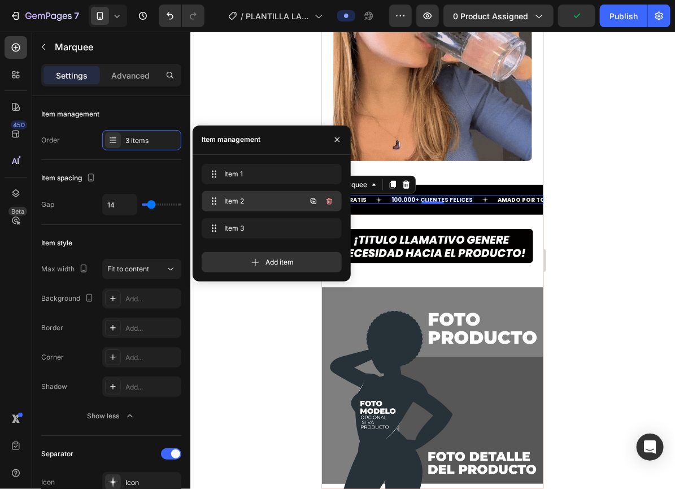
click at [266, 203] on span "Item 2" at bounding box center [256, 201] width 64 height 10
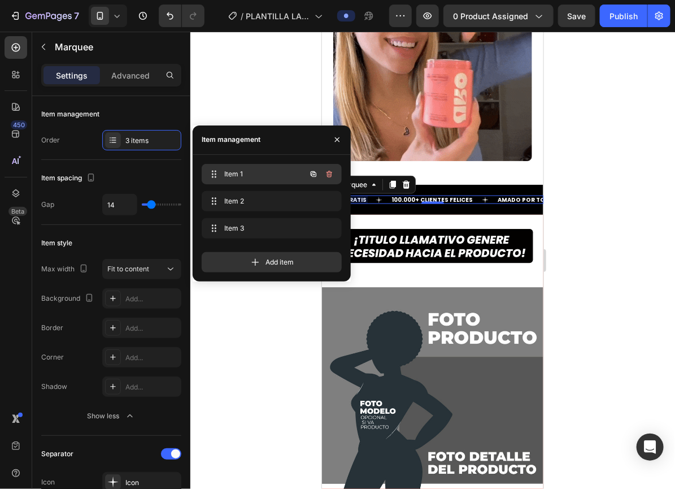
click at [268, 175] on span "Item 1" at bounding box center [256, 174] width 64 height 10
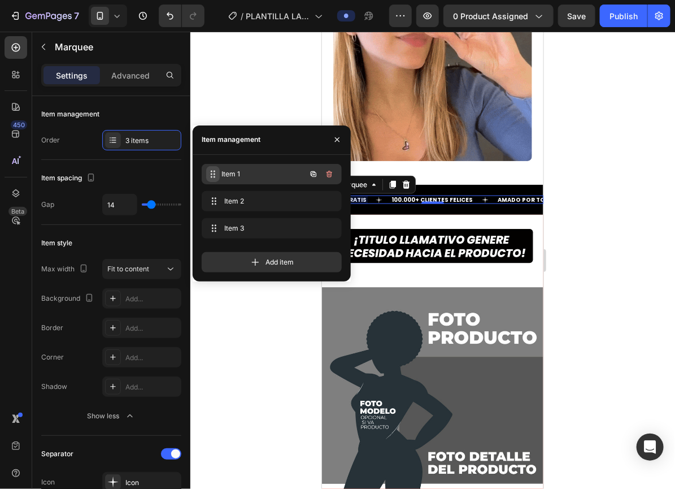
click at [210, 175] on icon at bounding box center [212, 173] width 9 height 9
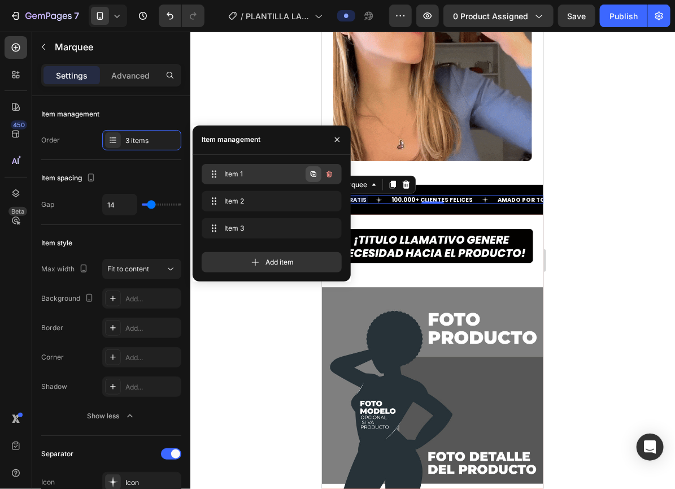
click at [312, 175] on icon "button" at bounding box center [313, 173] width 9 height 9
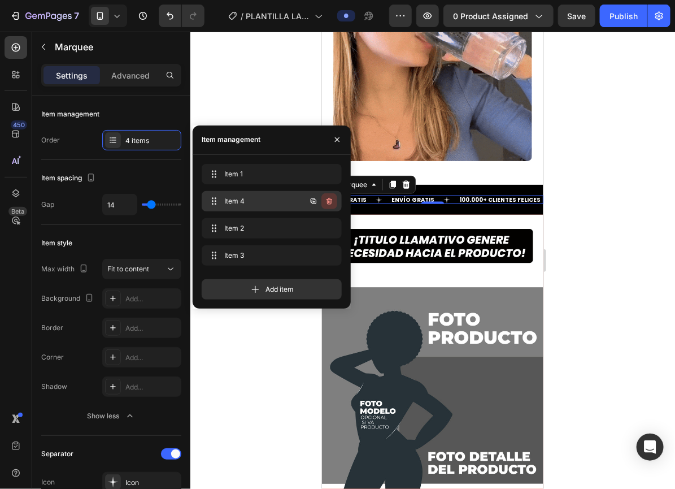
click at [326, 203] on icon "button" at bounding box center [329, 201] width 9 height 9
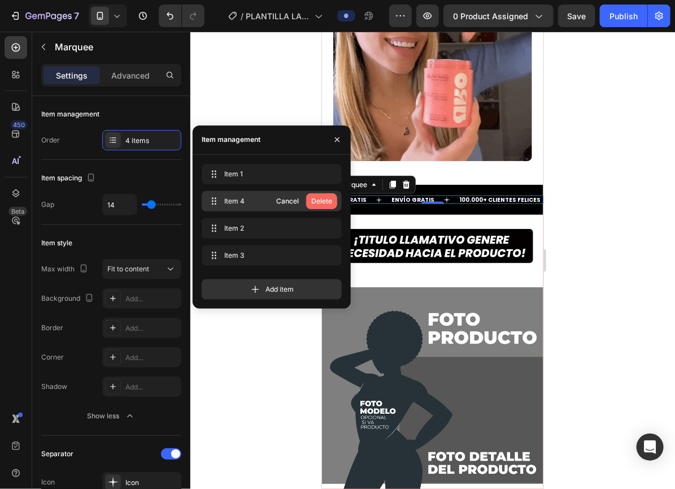
click at [326, 203] on div "Delete" at bounding box center [321, 201] width 21 height 10
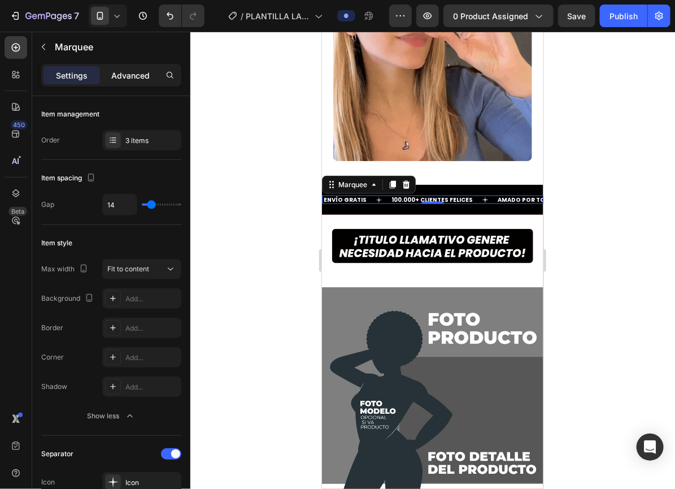
click at [117, 69] on p "Advanced" at bounding box center [130, 75] width 38 height 12
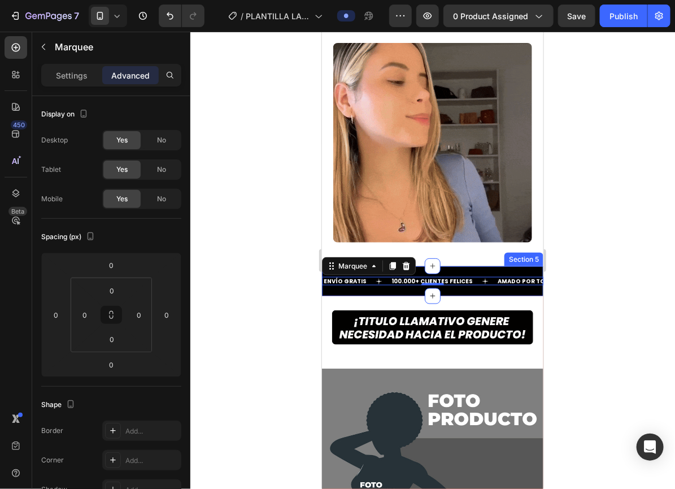
scroll to position [1876, 0]
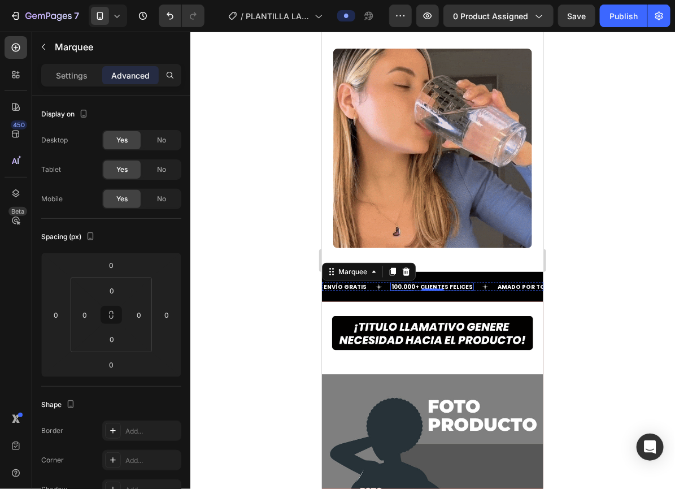
click at [403, 282] on strong "100.000+ CLIENTES FELICES" at bounding box center [430, 286] width 81 height 8
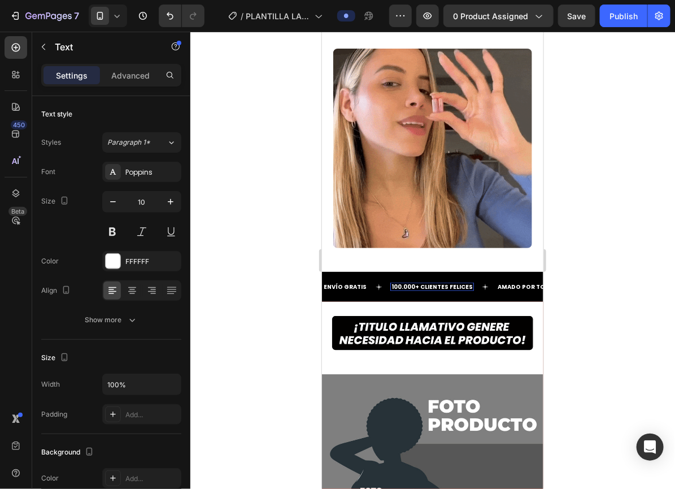
click at [391, 282] on strong "100.000+ CLIENTES FELICES" at bounding box center [431, 286] width 81 height 8
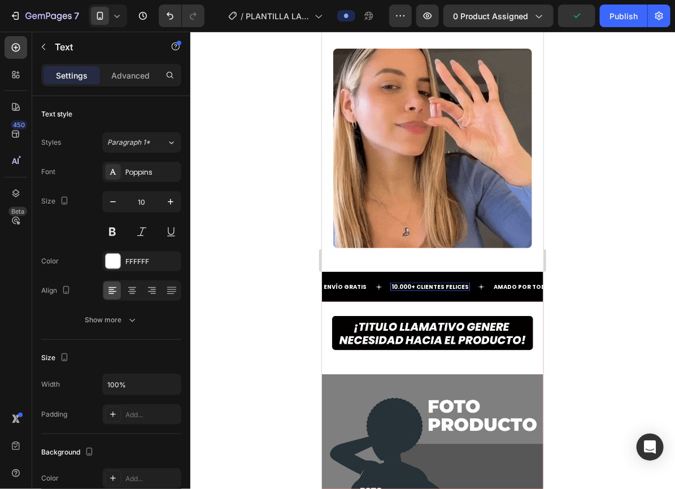
click at [647, 282] on strong "10.000+ CLIENTES FELICES" at bounding box center [685, 286] width 77 height 8
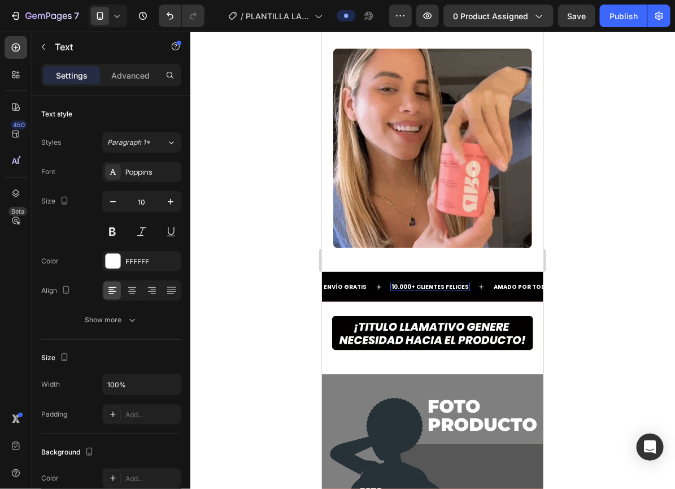
click at [647, 282] on strong "10.000+ CLIENTES FELICES" at bounding box center [685, 286] width 77 height 8
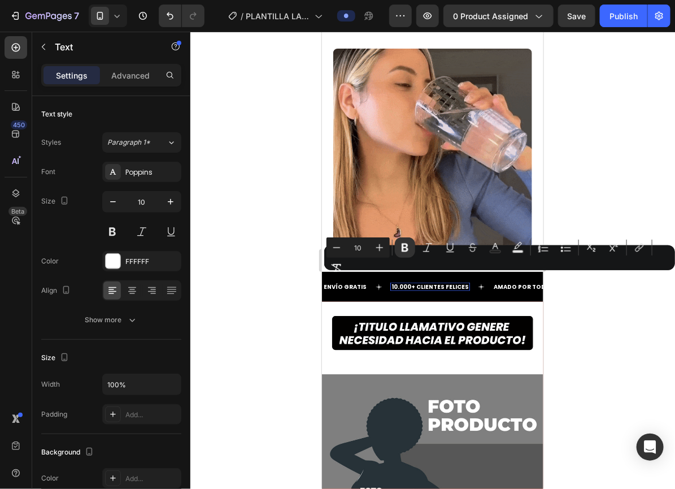
click at [647, 282] on strong "10.000+ CLIENTES FELICES" at bounding box center [685, 286] width 77 height 8
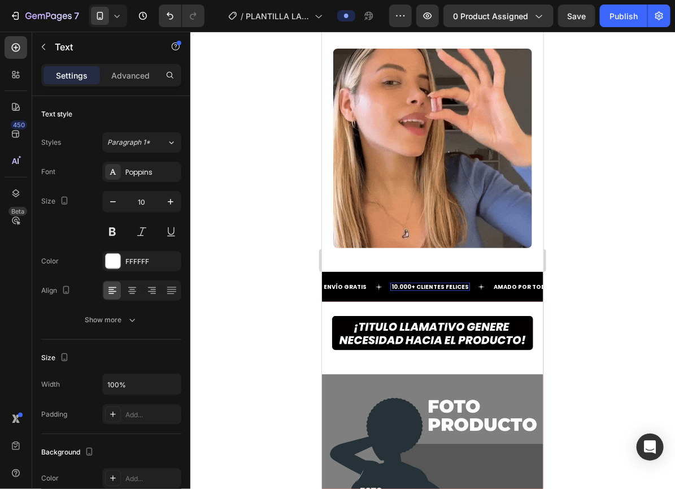
click at [647, 282] on strong "10.000+ CLIENTES FELICES" at bounding box center [685, 286] width 77 height 8
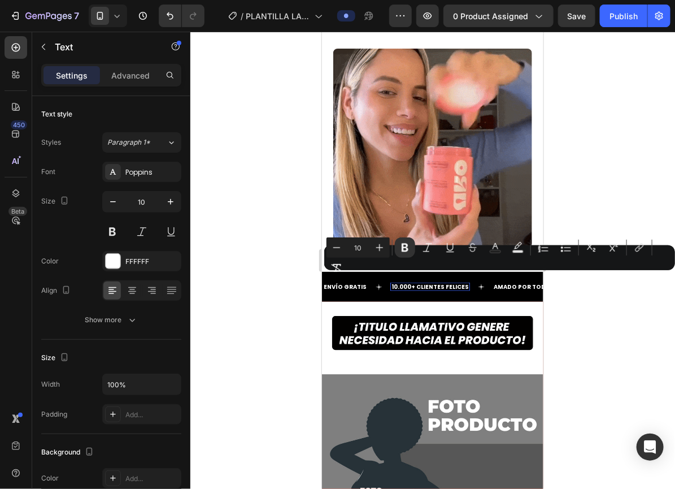
click at [647, 282] on strong "10.000+ CLIENTES FELICES" at bounding box center [685, 286] width 77 height 8
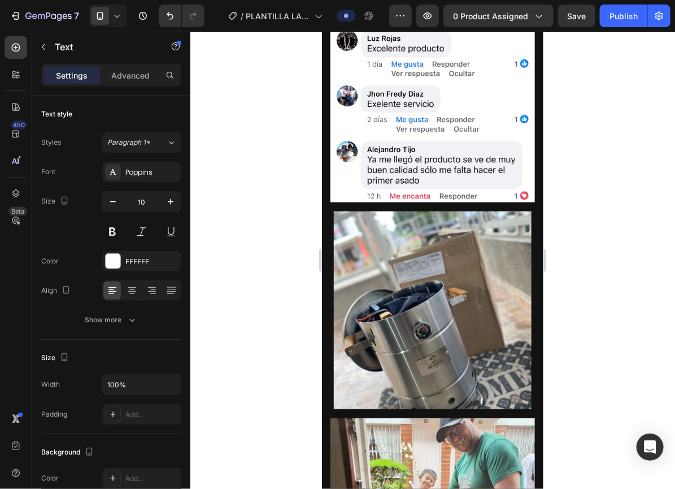
scroll to position [787, 0]
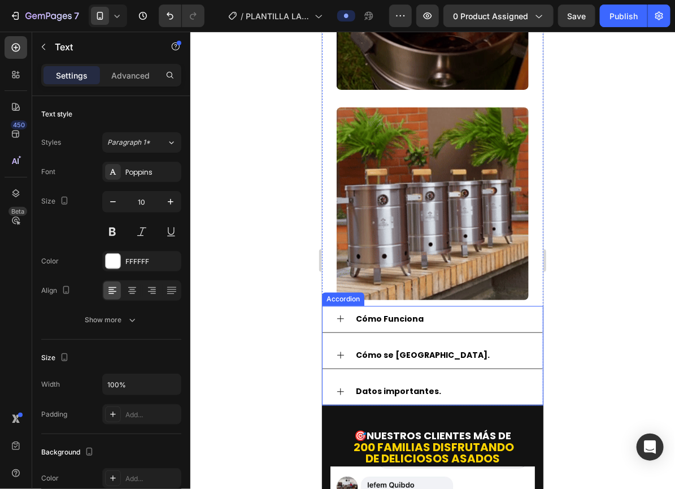
click at [368, 312] on strong "Cómo Funciona" at bounding box center [389, 317] width 68 height 11
